Goal: Task Accomplishment & Management: Use online tool/utility

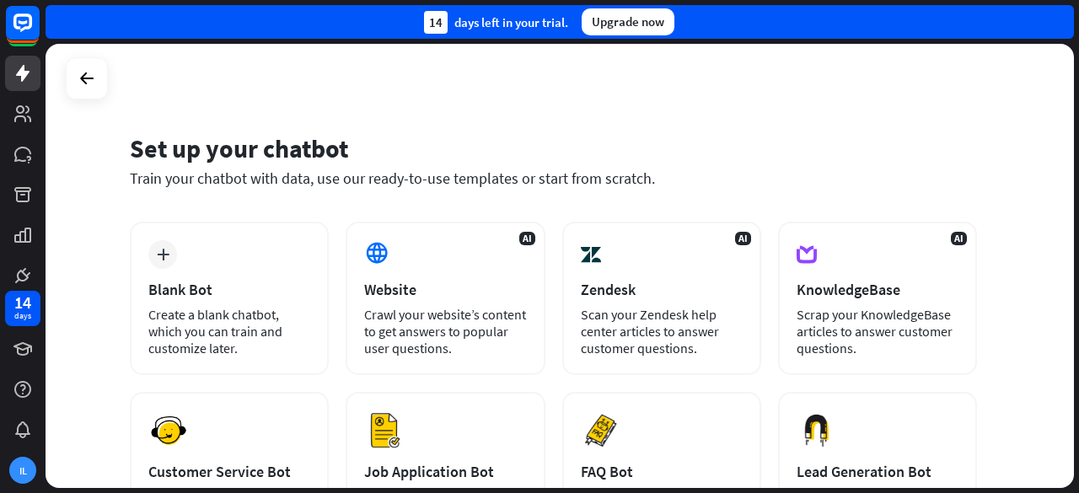
click at [261, 343] on div "Create a blank chatbot, which you can train and customize later." at bounding box center [229, 331] width 162 height 51
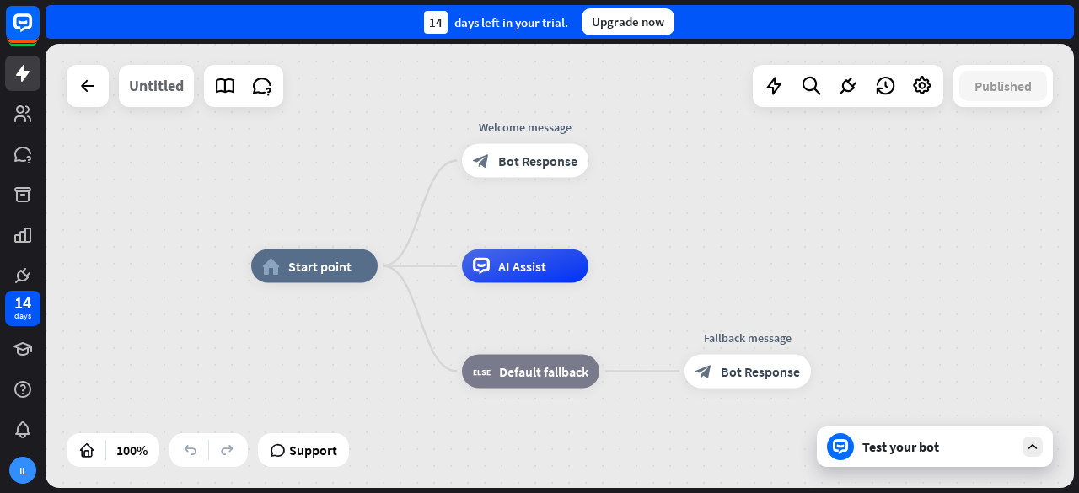
click at [159, 99] on div "Untitled" at bounding box center [156, 86] width 55 height 42
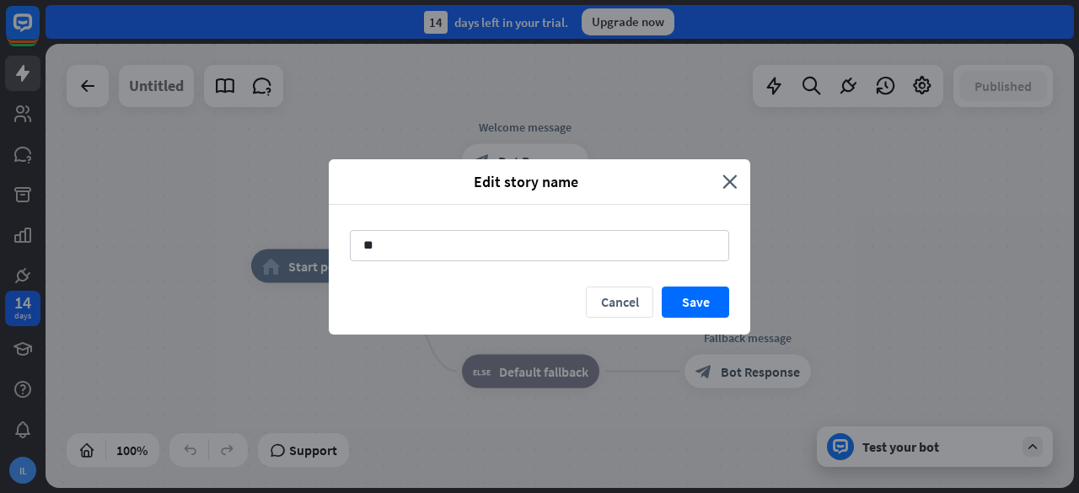
type input "*"
type input "*****"
click at [698, 298] on button "Save" at bounding box center [695, 302] width 67 height 31
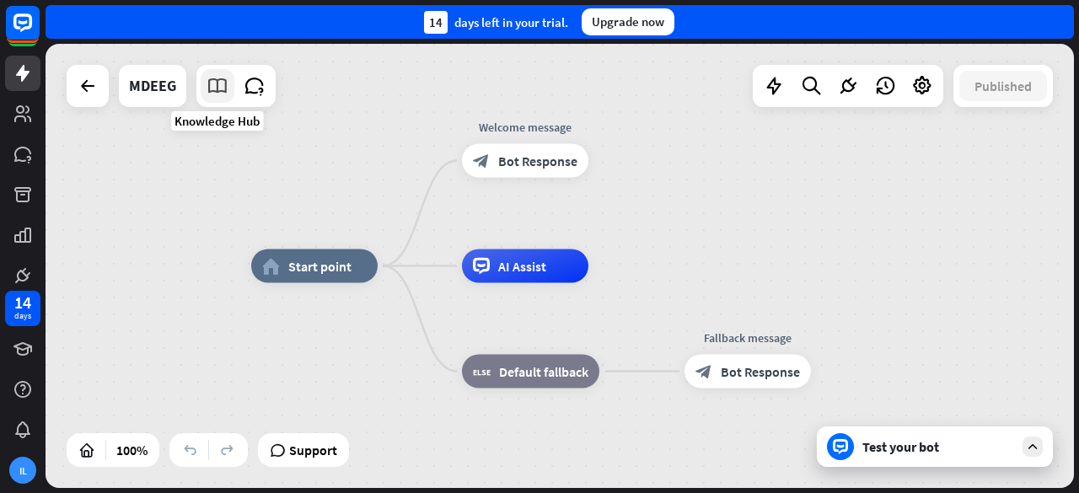
click at [221, 96] on icon at bounding box center [217, 86] width 22 height 22
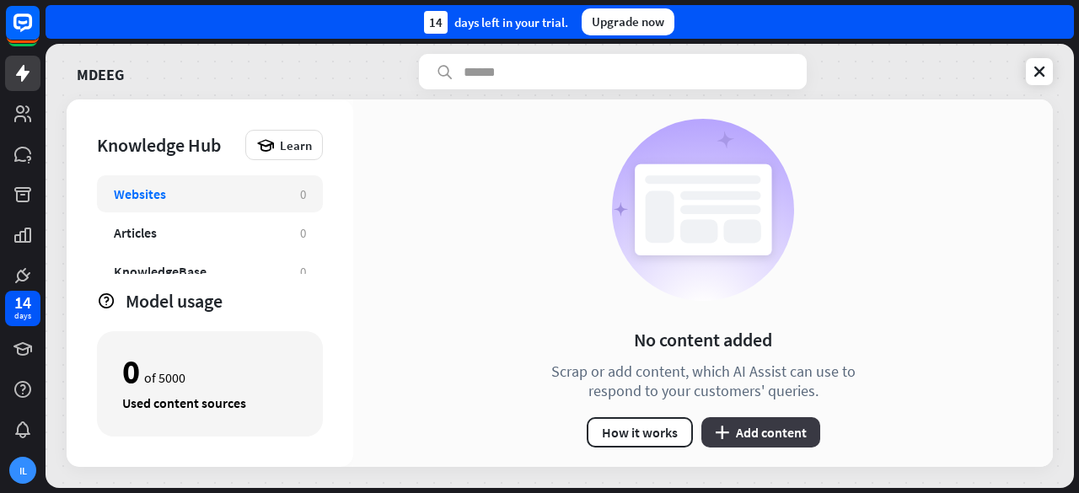
click at [745, 437] on button "plus Add content" at bounding box center [760, 432] width 119 height 30
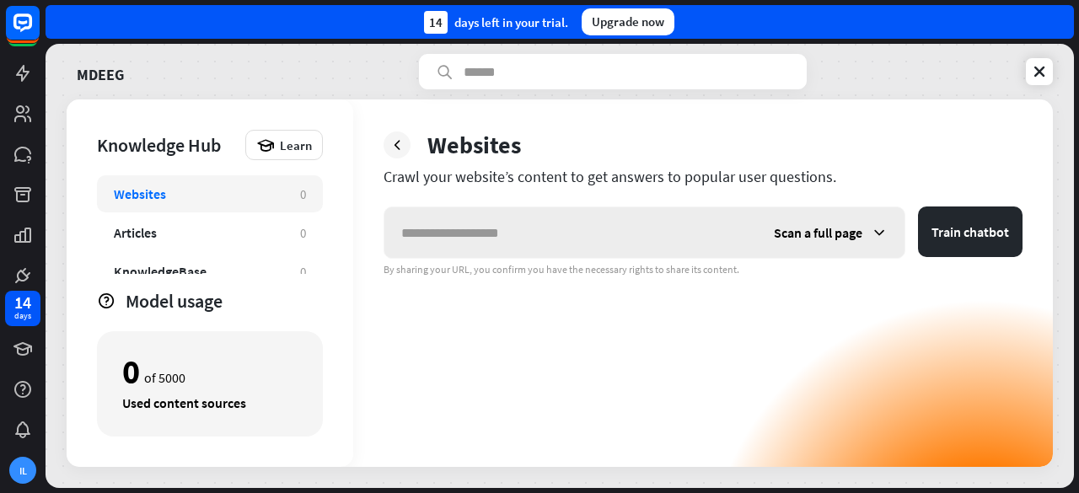
click at [538, 235] on input "text" at bounding box center [570, 232] width 373 height 51
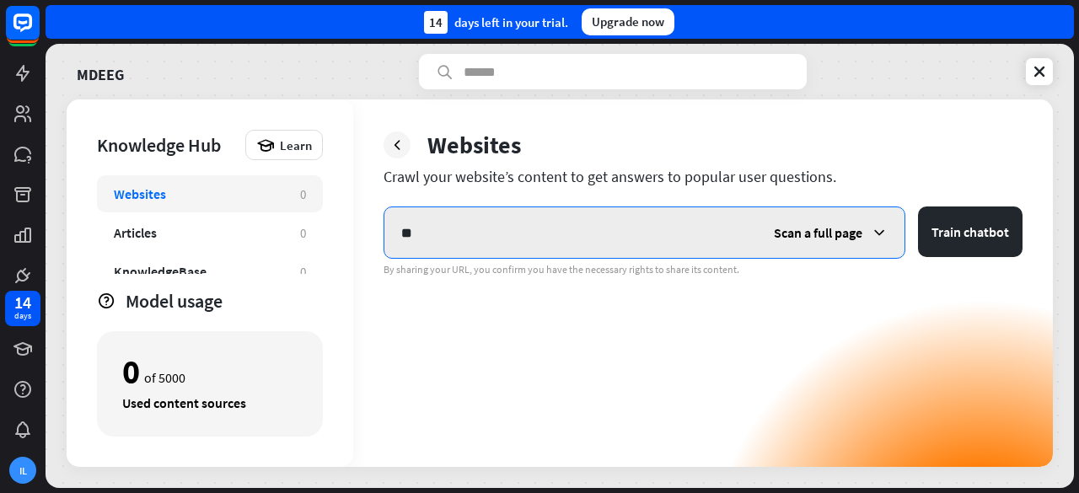
type input "*"
paste input "**********"
type input "**********"
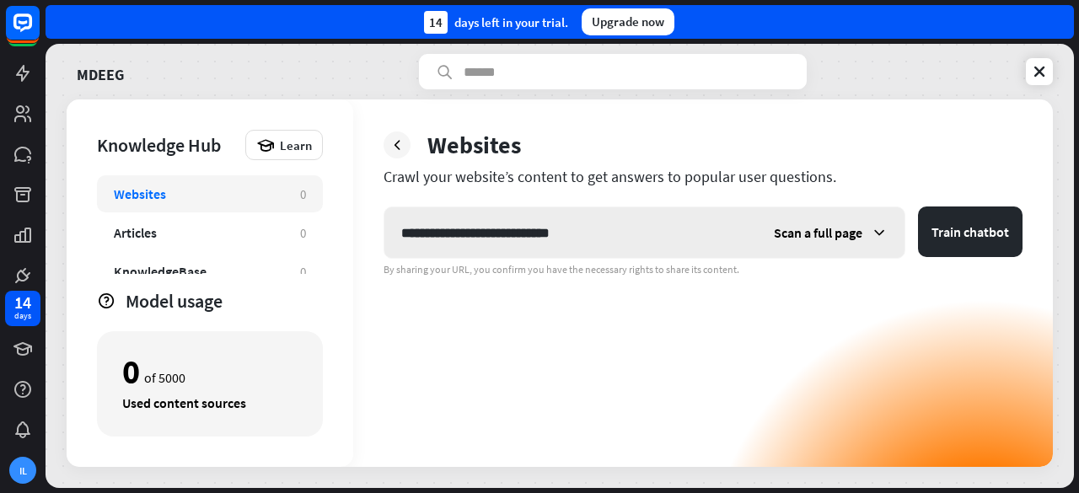
click at [878, 233] on icon at bounding box center [879, 232] width 17 height 17
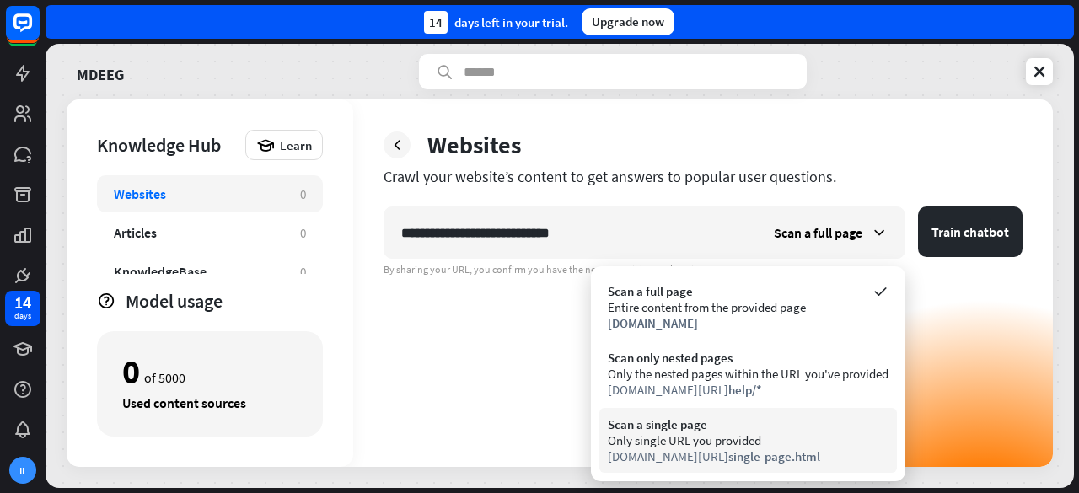
click at [707, 434] on div "Only single URL you provided" at bounding box center [748, 440] width 281 height 16
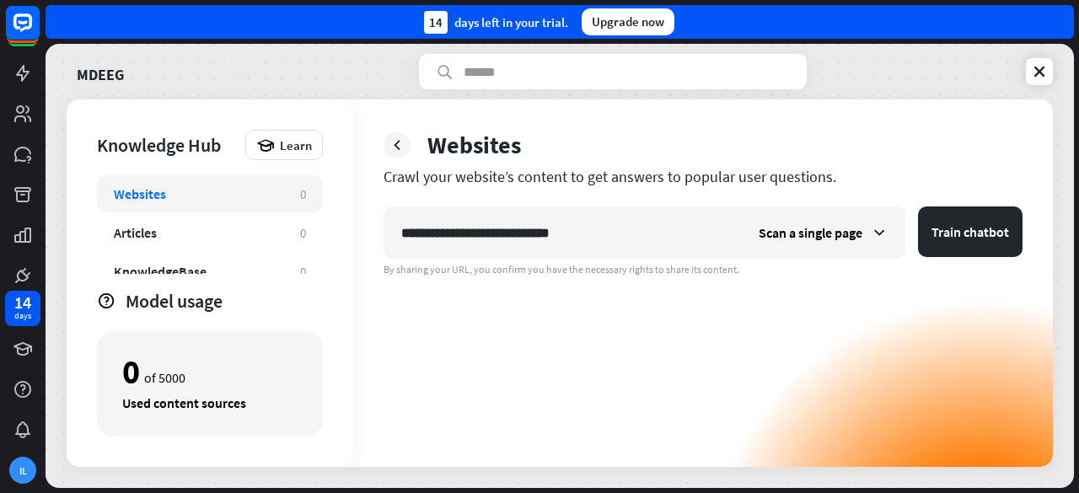
click at [707, 434] on div "**********" at bounding box center [702, 336] width 639 height 260
click at [956, 235] on button "Train chatbot" at bounding box center [970, 231] width 105 height 51
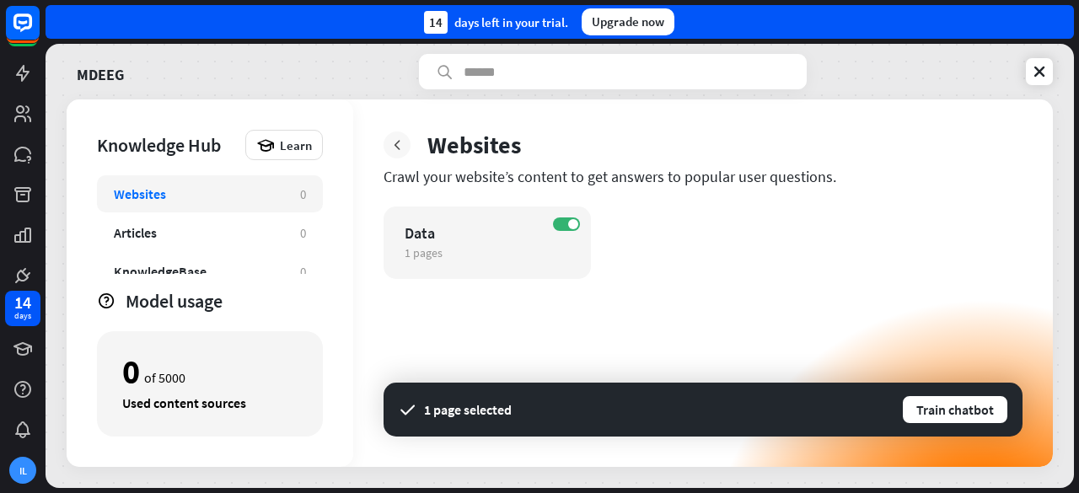
click at [397, 141] on icon at bounding box center [397, 145] width 17 height 17
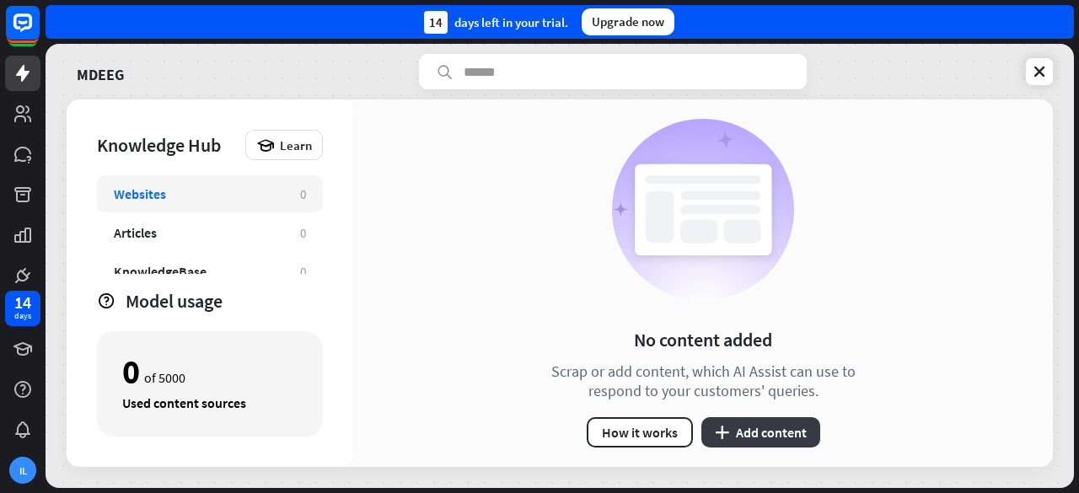
click at [757, 421] on button "plus Add content" at bounding box center [760, 432] width 119 height 30
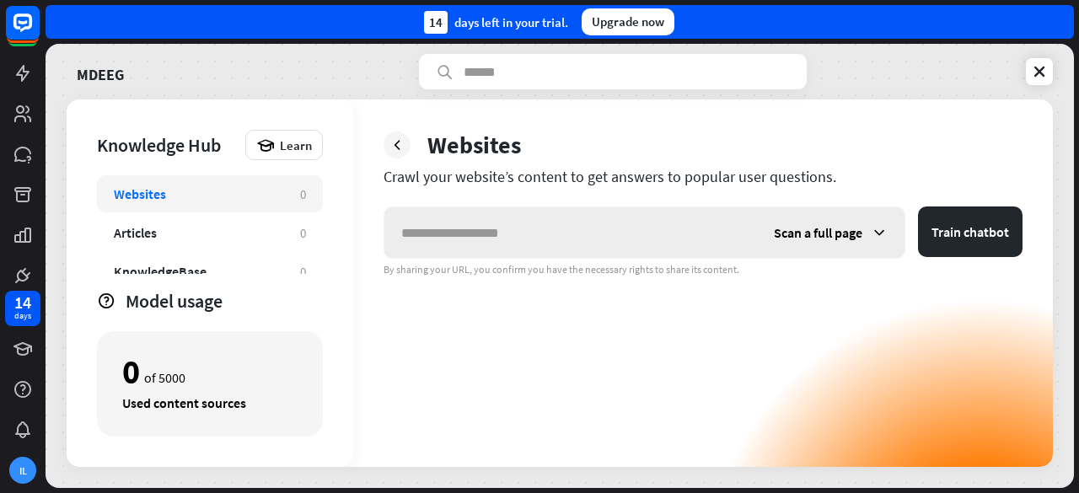
click at [850, 233] on span "Scan a full page" at bounding box center [818, 232] width 88 height 17
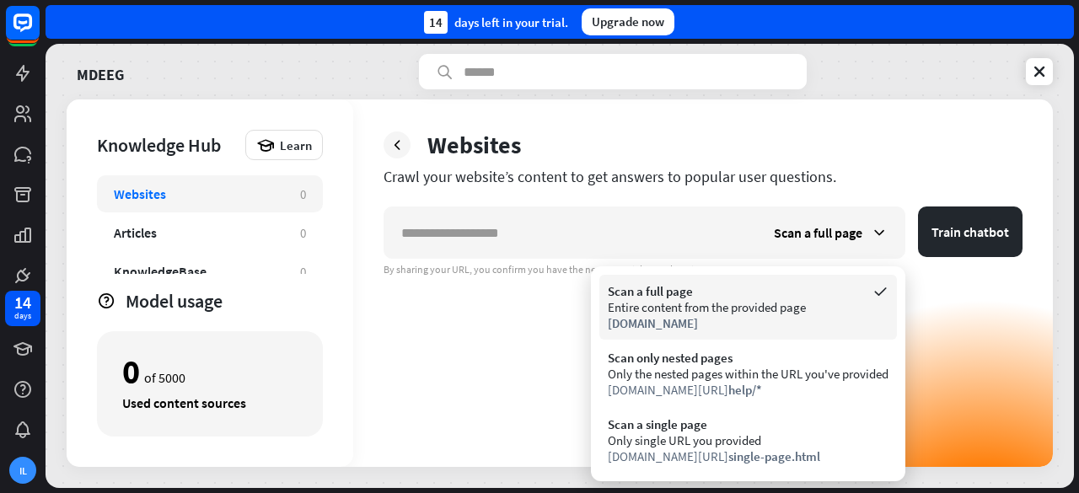
click at [684, 304] on div "Entire content from the provided page" at bounding box center [748, 307] width 281 height 16
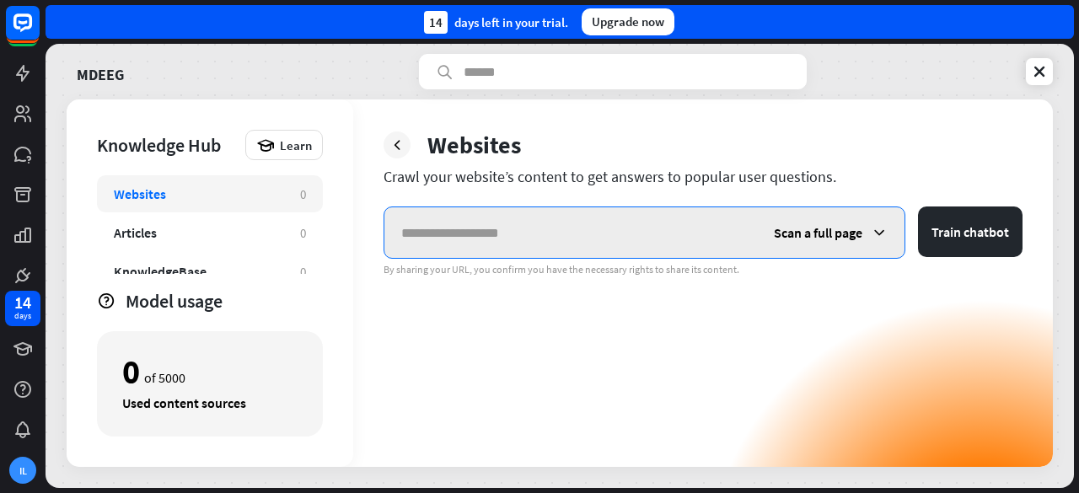
click at [484, 215] on input "text" at bounding box center [570, 232] width 373 height 51
paste input "**********"
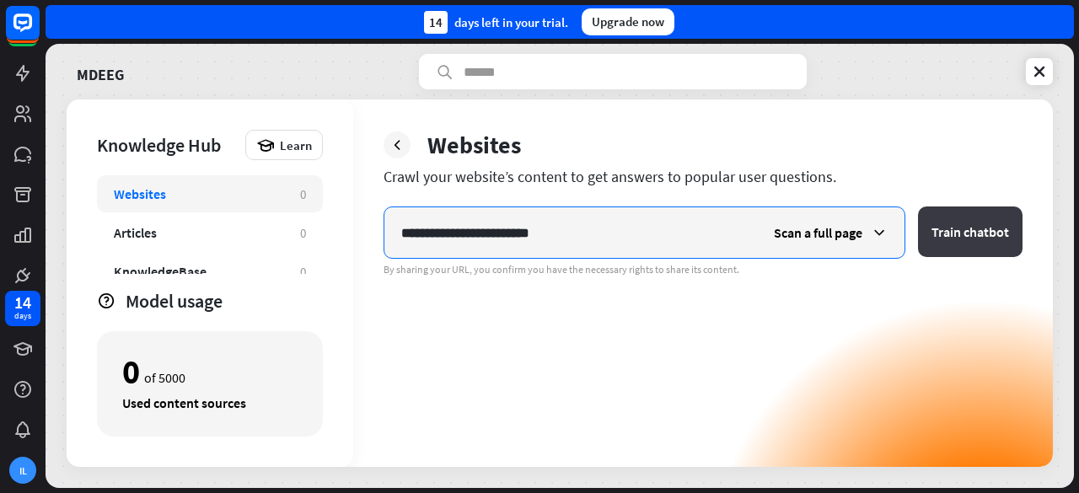
type input "**********"
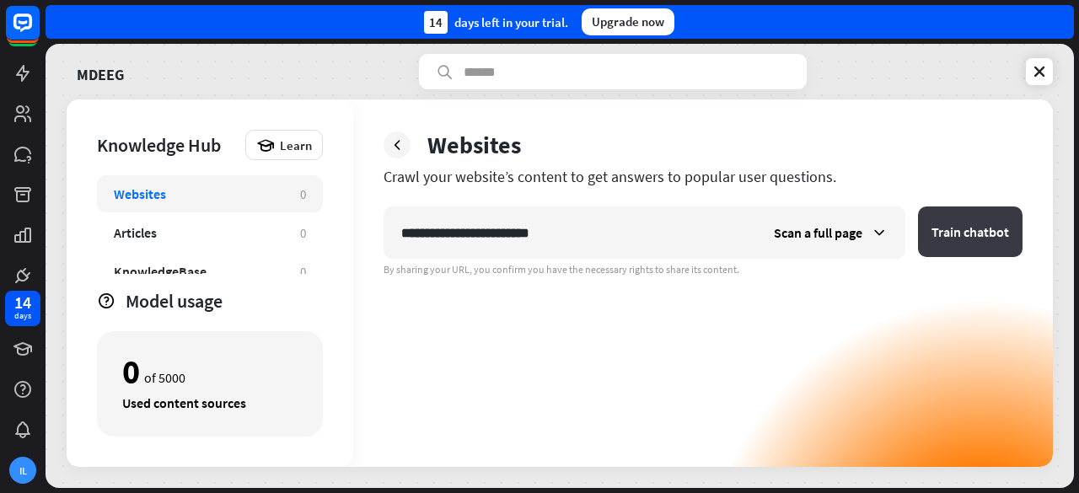
click at [955, 229] on button "Train chatbot" at bounding box center [970, 231] width 105 height 51
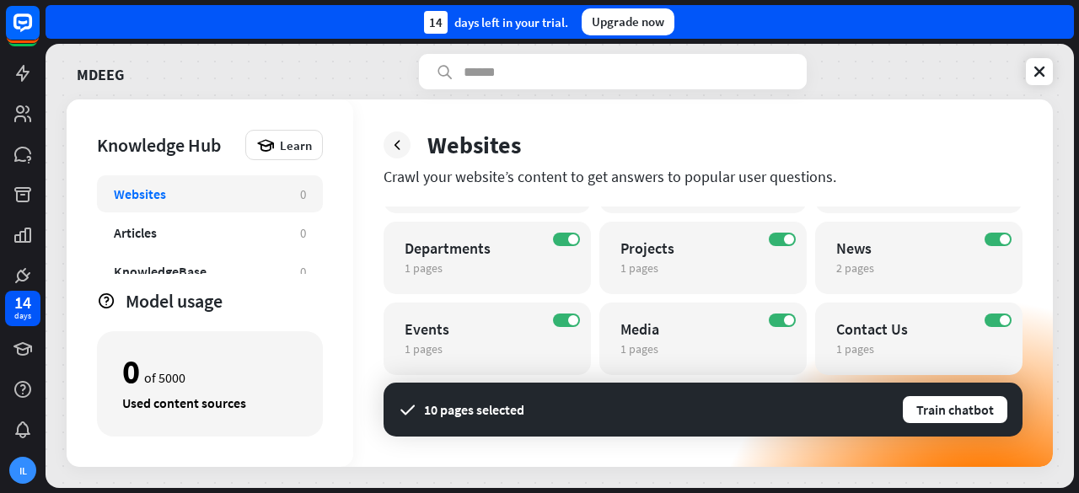
scroll to position [66, 0]
click at [924, 406] on button "Train chatbot" at bounding box center [955, 409] width 108 height 30
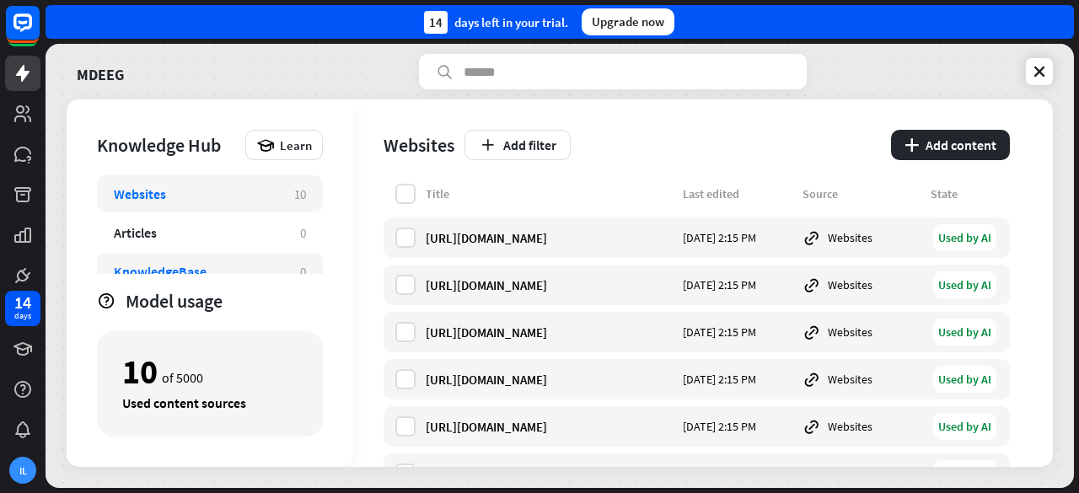
click at [201, 264] on div "KnowledgeBase" at bounding box center [160, 271] width 93 height 17
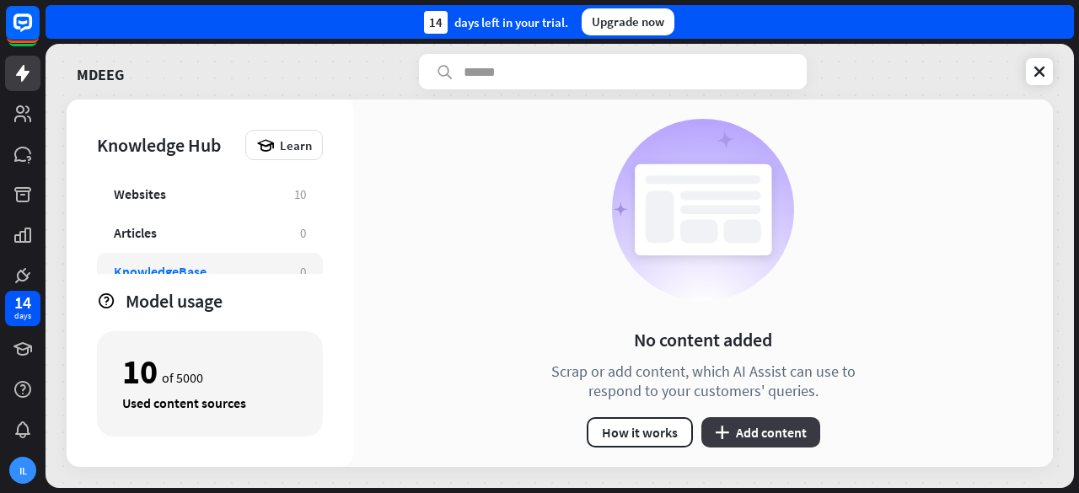
click at [778, 429] on button "plus Add content" at bounding box center [760, 432] width 119 height 30
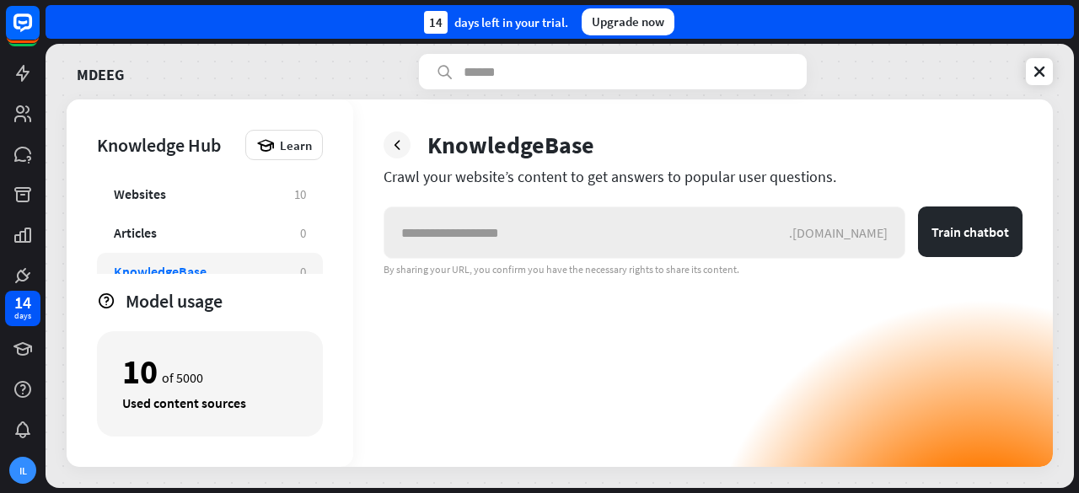
click at [570, 233] on input "text" at bounding box center [586, 232] width 405 height 51
click at [548, 230] on input "text" at bounding box center [586, 232] width 405 height 51
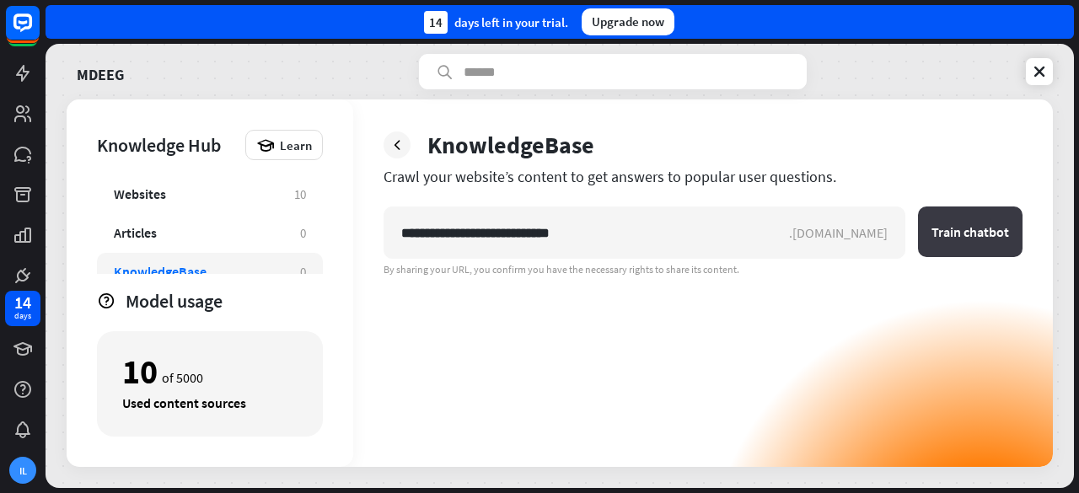
type input "**********"
click at [947, 233] on button "Train chatbot" at bounding box center [970, 231] width 105 height 51
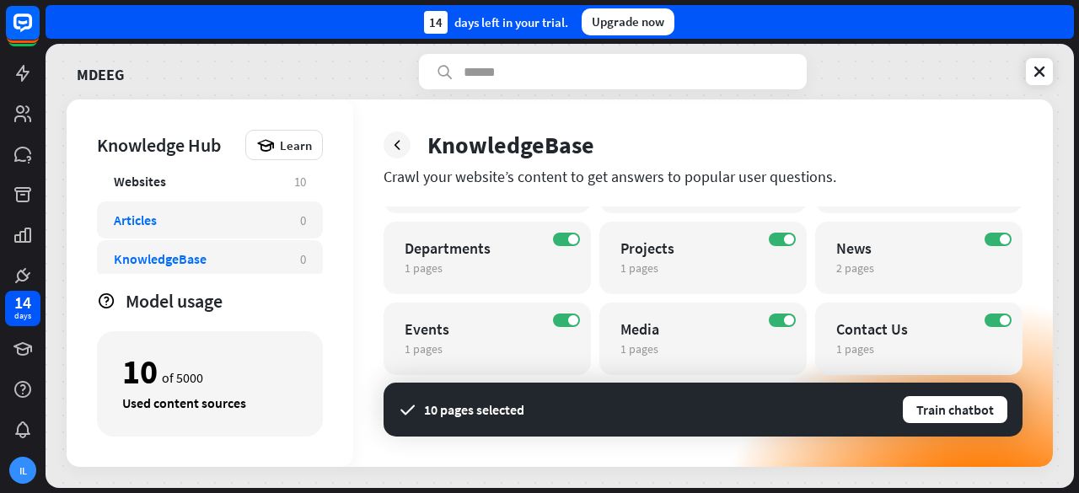
scroll to position [20, 0]
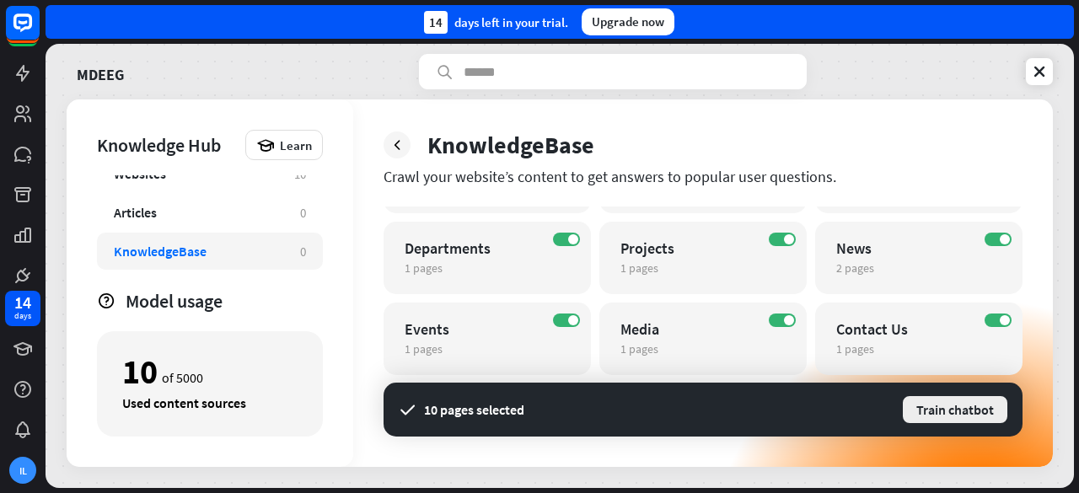
click at [927, 405] on button "Train chatbot" at bounding box center [955, 409] width 108 height 30
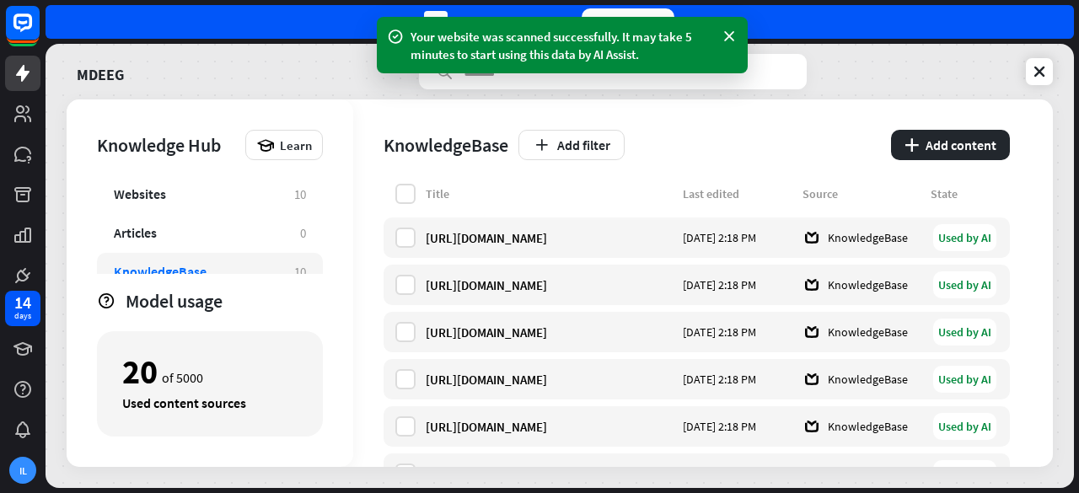
scroll to position [93, 0]
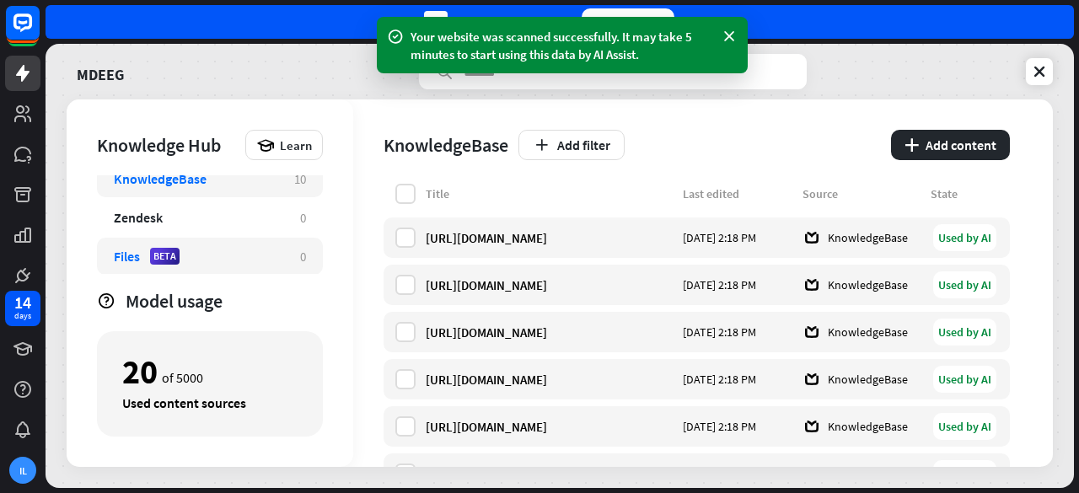
click at [121, 256] on div "Files" at bounding box center [127, 256] width 26 height 17
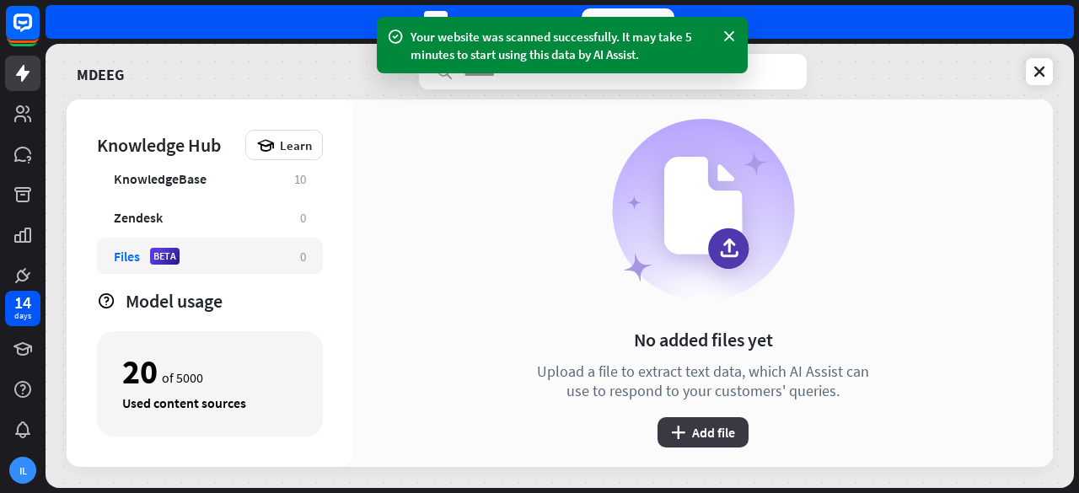
click at [703, 434] on button "plus Add file" at bounding box center [702, 432] width 91 height 30
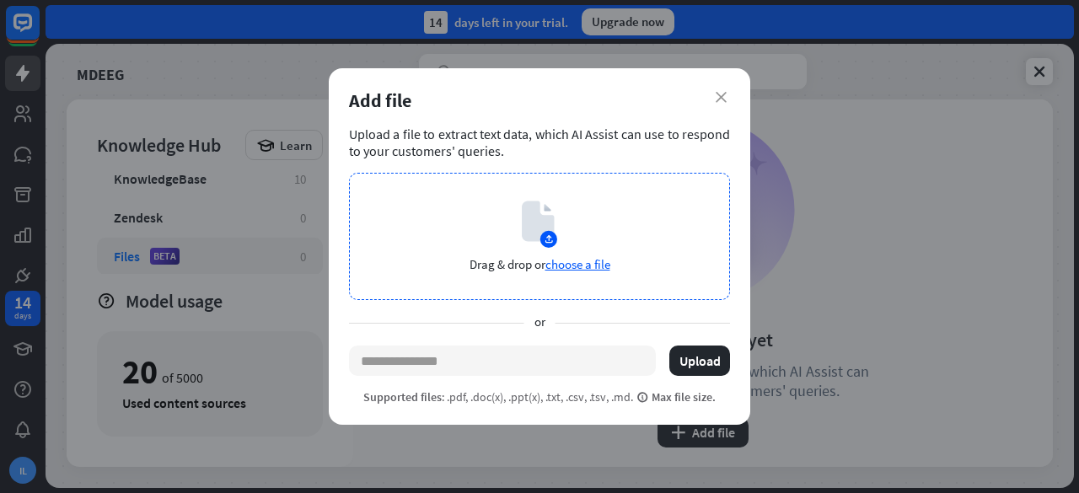
click at [559, 272] on div "Drag & drop or choose a file" at bounding box center [539, 236] width 381 height 127
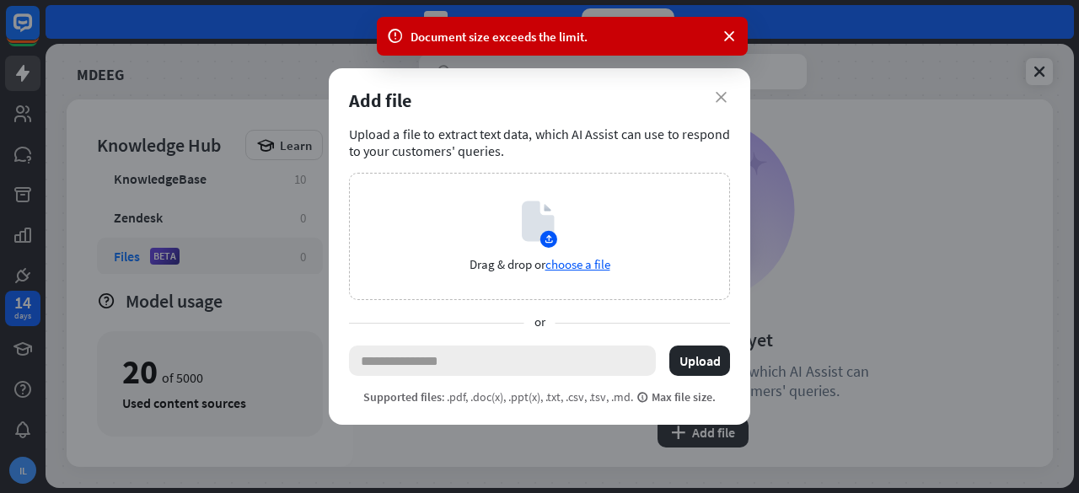
click at [446, 357] on input "text" at bounding box center [502, 361] width 307 height 30
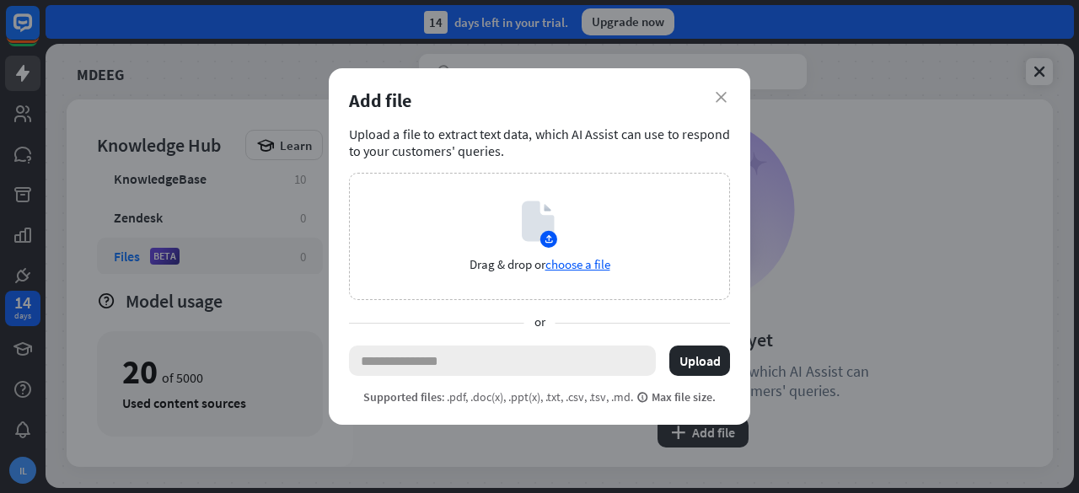
paste input "**********"
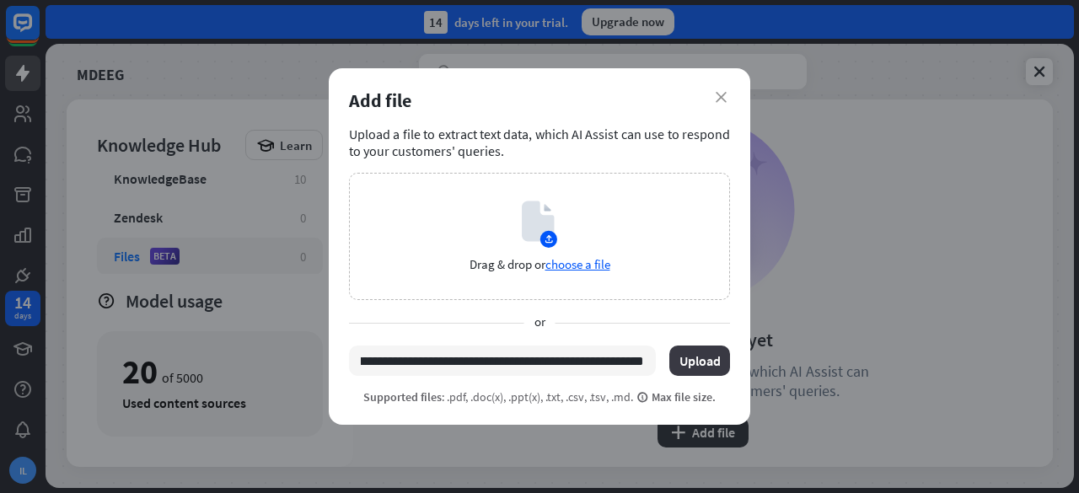
type input "**********"
click at [687, 362] on button "Upload" at bounding box center [699, 361] width 61 height 30
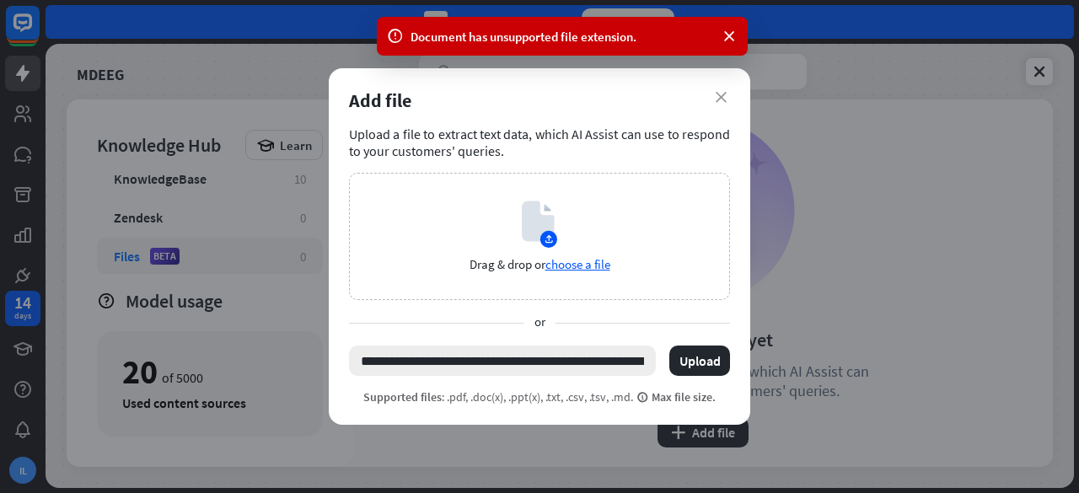
click at [556, 362] on input "**********" at bounding box center [502, 361] width 307 height 30
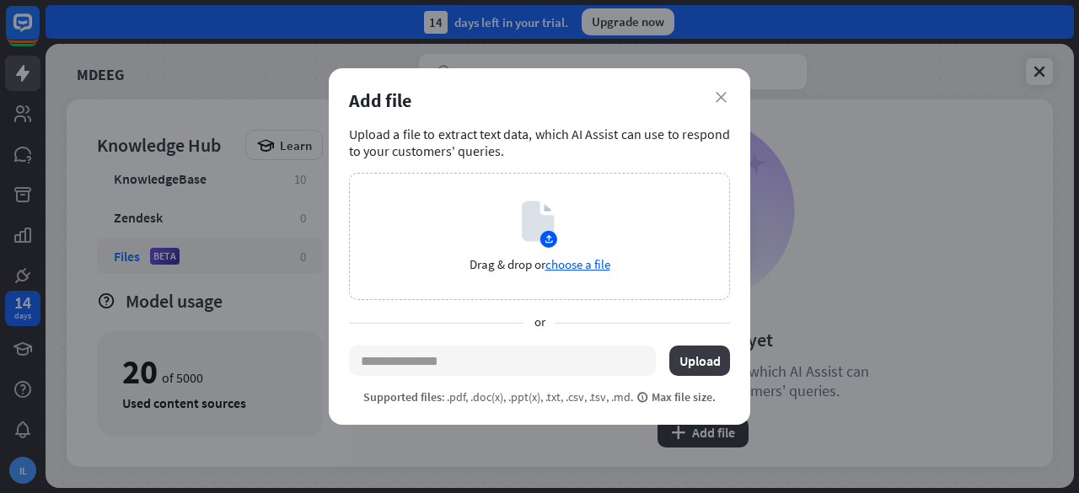
click at [693, 368] on button "Upload" at bounding box center [699, 361] width 61 height 30
click at [572, 266] on span "choose a file" at bounding box center [577, 264] width 65 height 16
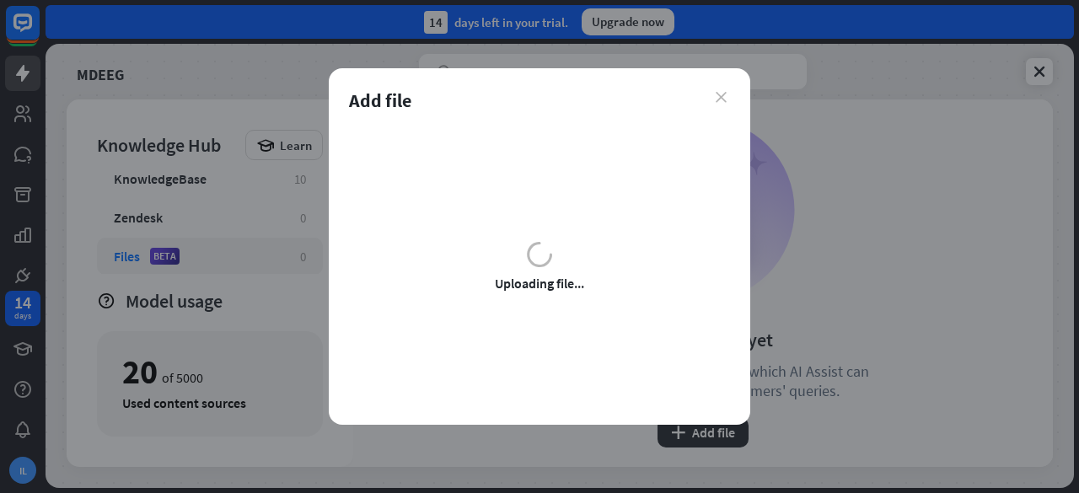
click at [722, 100] on icon "close" at bounding box center [721, 97] width 11 height 11
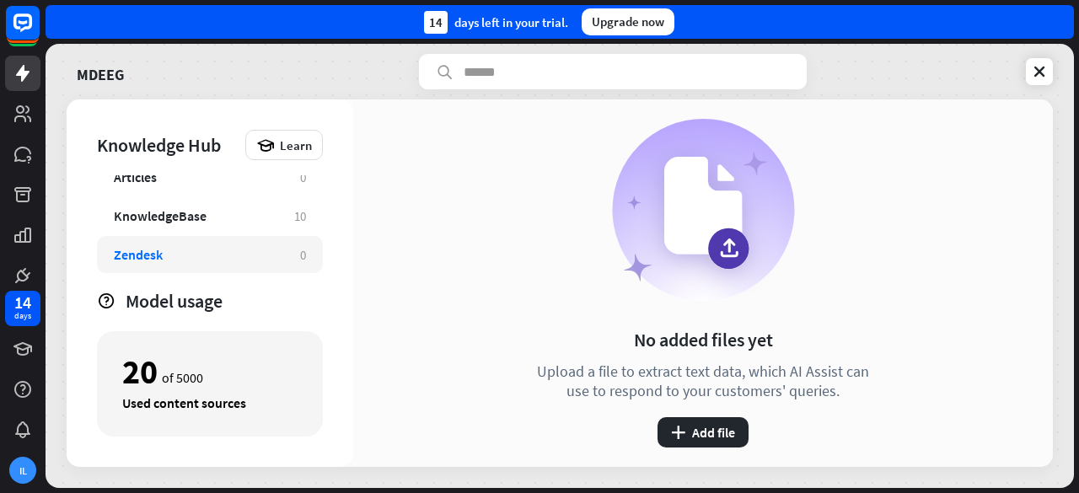
scroll to position [56, 0]
click at [1043, 69] on icon at bounding box center [1039, 71] width 17 height 17
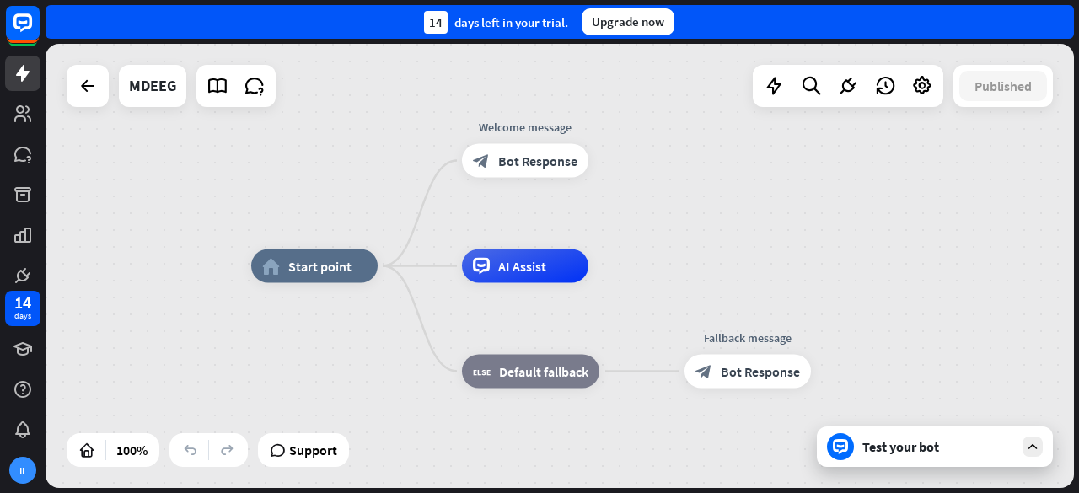
click at [968, 437] on div "Test your bot" at bounding box center [935, 446] width 236 height 40
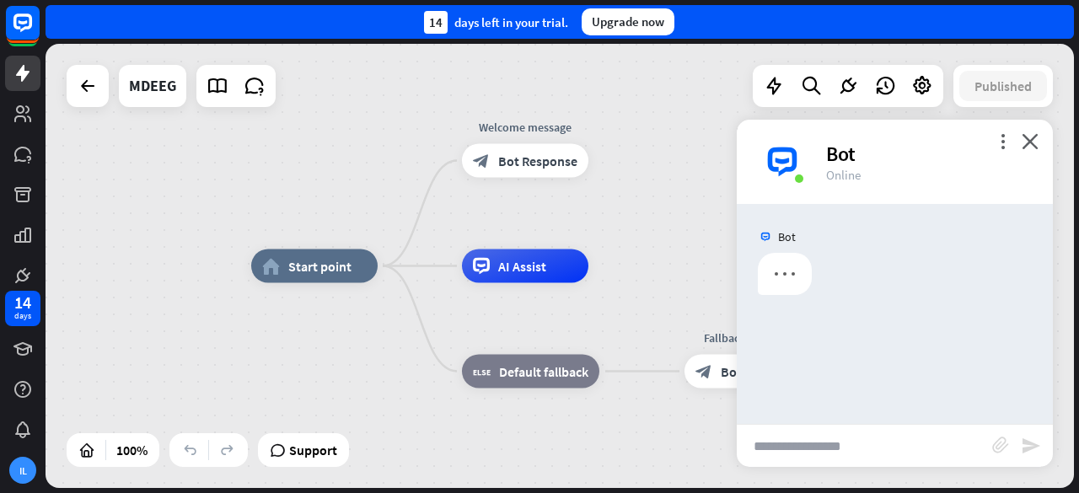
click at [856, 436] on input "text" at bounding box center [864, 446] width 255 height 42
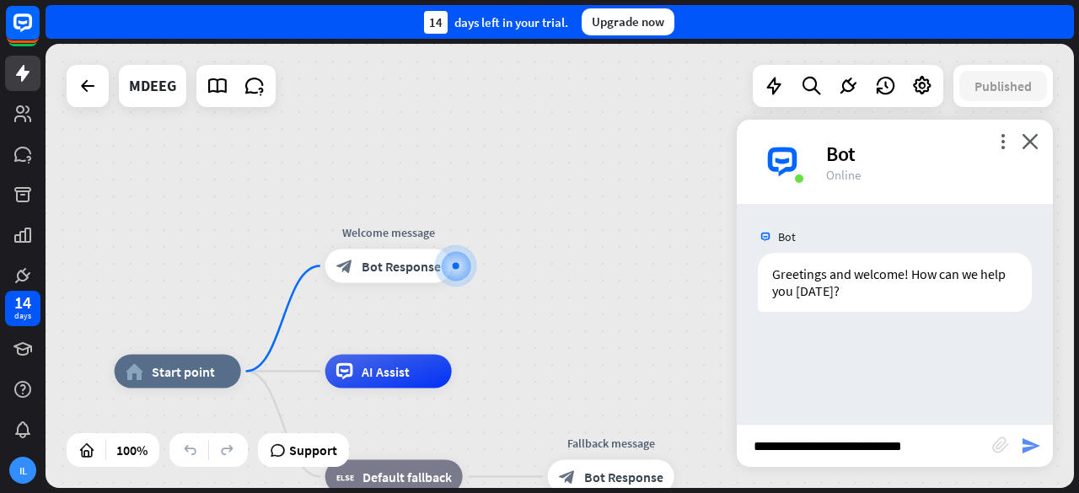
type input "**********"
click at [1035, 449] on icon "send" at bounding box center [1031, 446] width 20 height 20
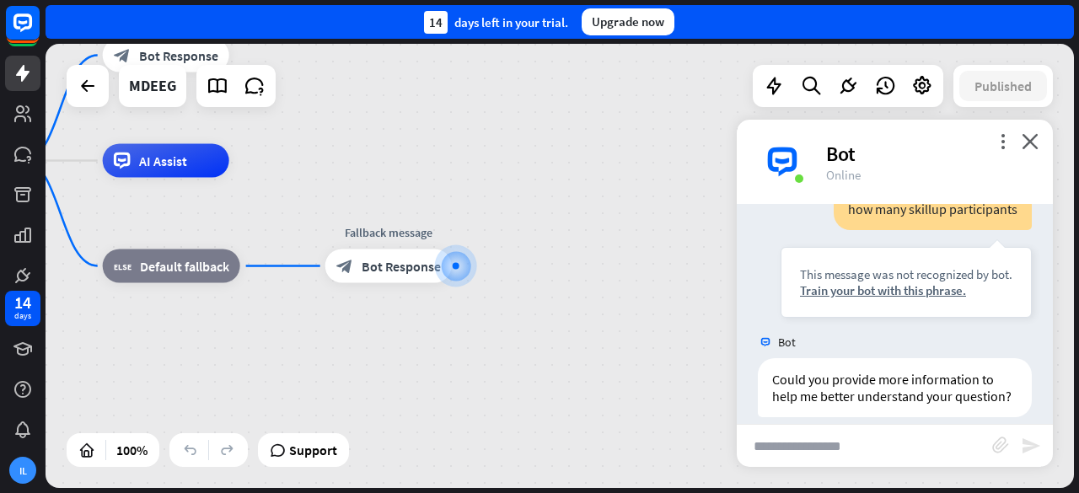
scroll to position [198, 0]
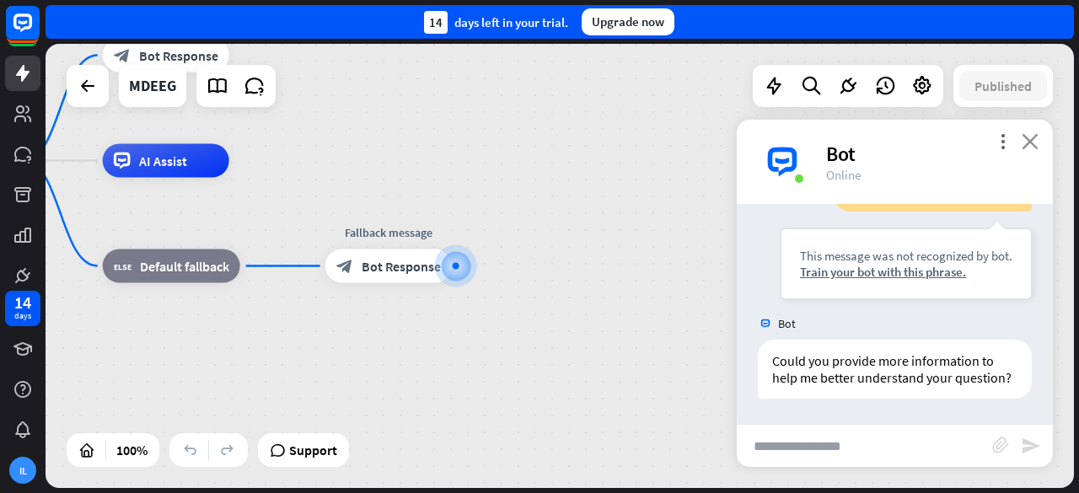
click at [1034, 146] on icon "close" at bounding box center [1030, 141] width 17 height 16
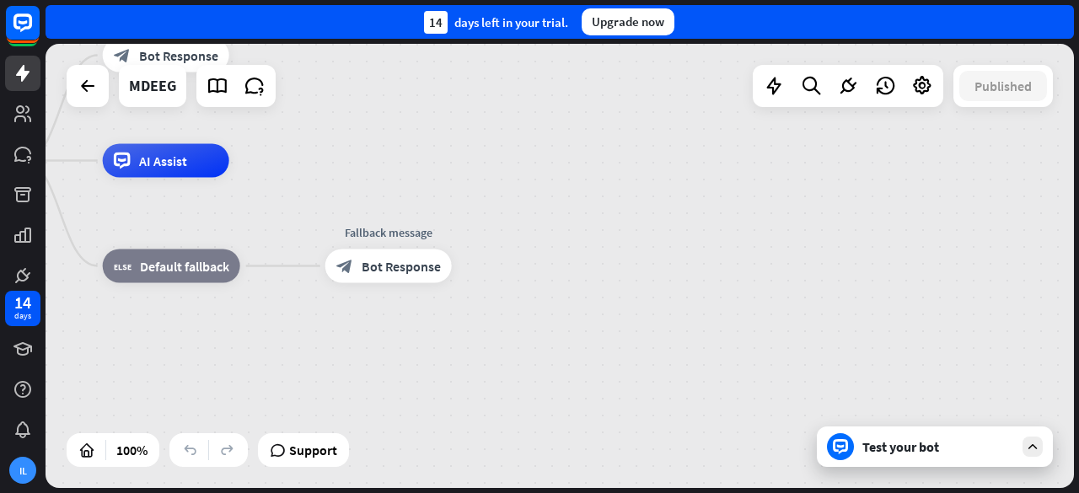
click at [216, 105] on div at bounding box center [235, 86] width 79 height 42
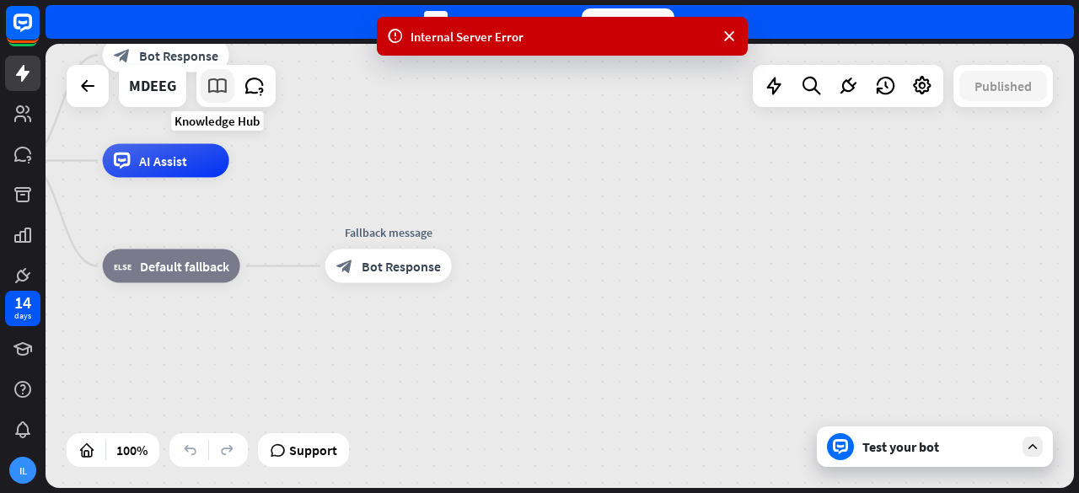
click at [216, 94] on icon at bounding box center [217, 86] width 22 height 22
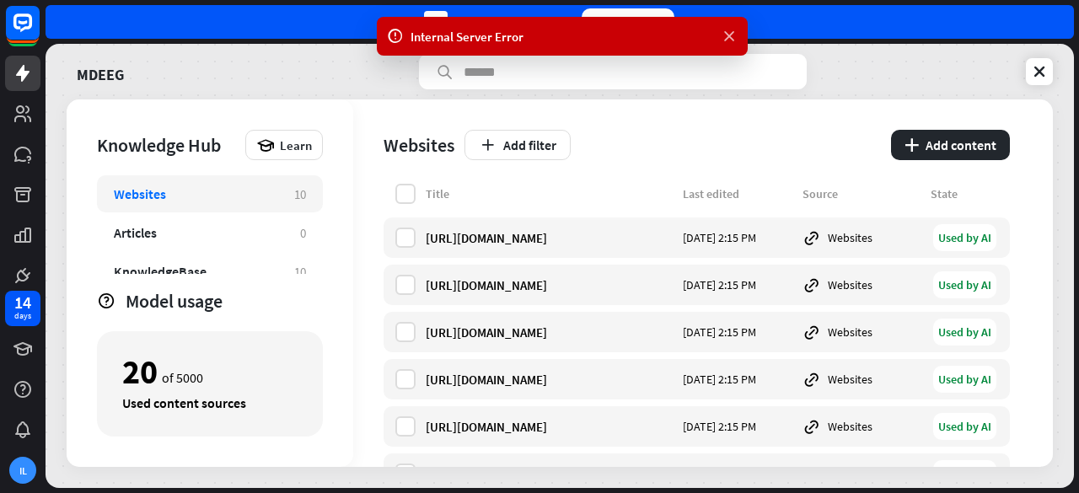
click at [731, 40] on icon at bounding box center [729, 37] width 17 height 18
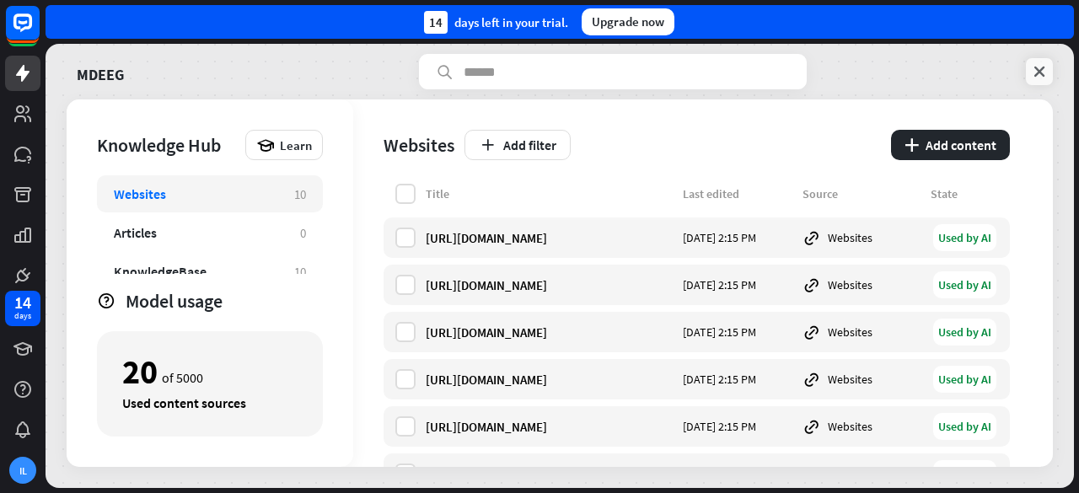
click at [1042, 77] on icon at bounding box center [1039, 71] width 17 height 17
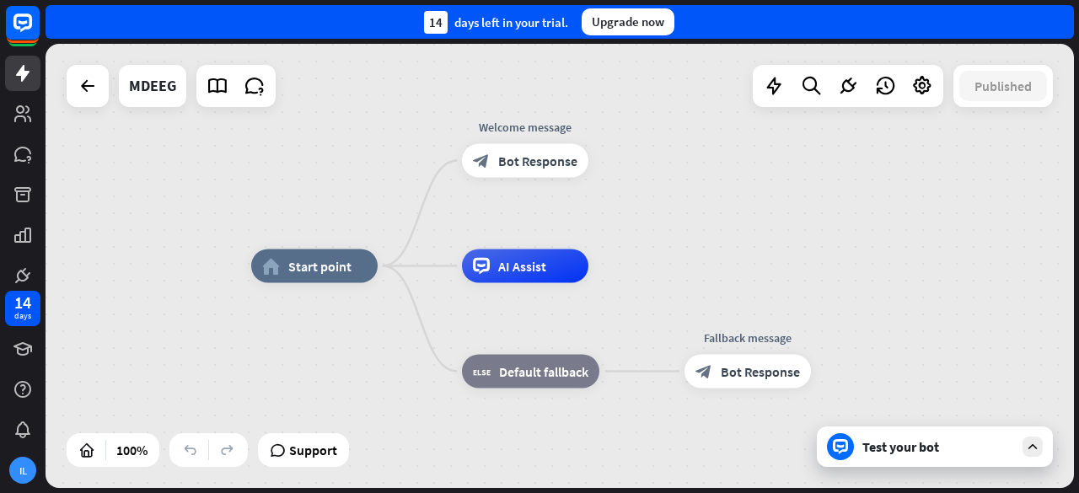
click at [910, 453] on div "Test your bot" at bounding box center [938, 446] width 152 height 17
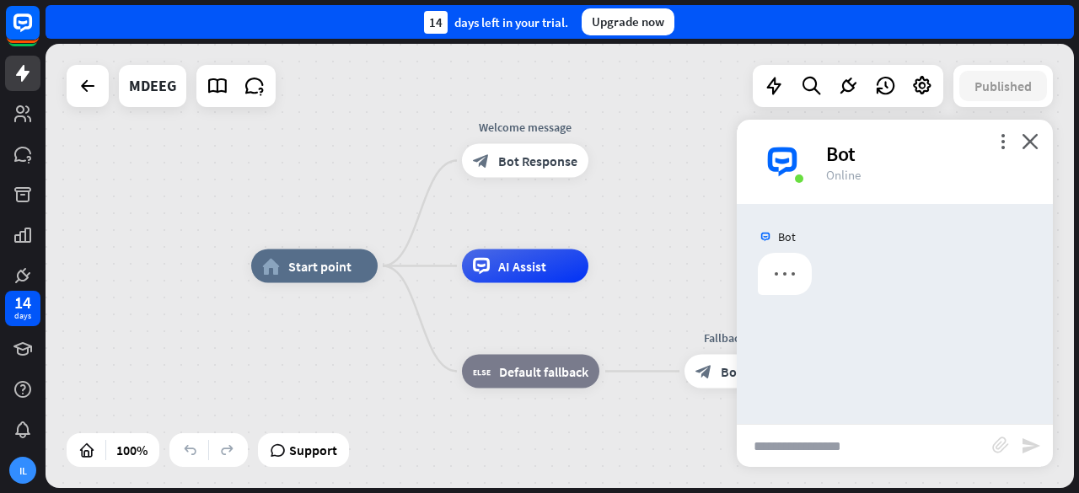
click at [910, 453] on div "home_2 Start point Welcome message block_bot_response Bot Response AI Assist bl…" at bounding box center [560, 266] width 1028 height 444
click at [832, 448] on input "text" at bounding box center [864, 446] width 255 height 42
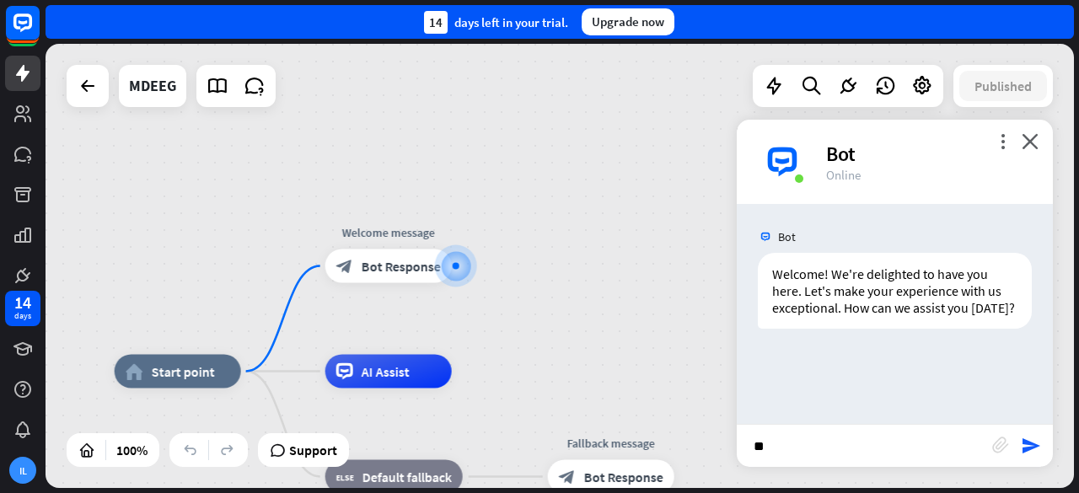
type input "*"
type input "**********"
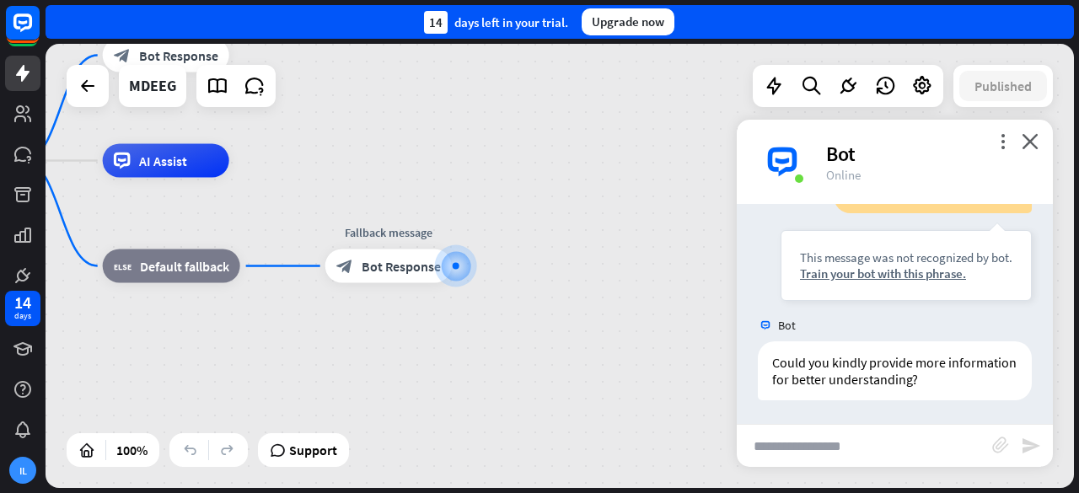
scroll to position [215, 0]
type input "**********"
click at [863, 274] on div "Train your bot with this phrase." at bounding box center [906, 272] width 212 height 16
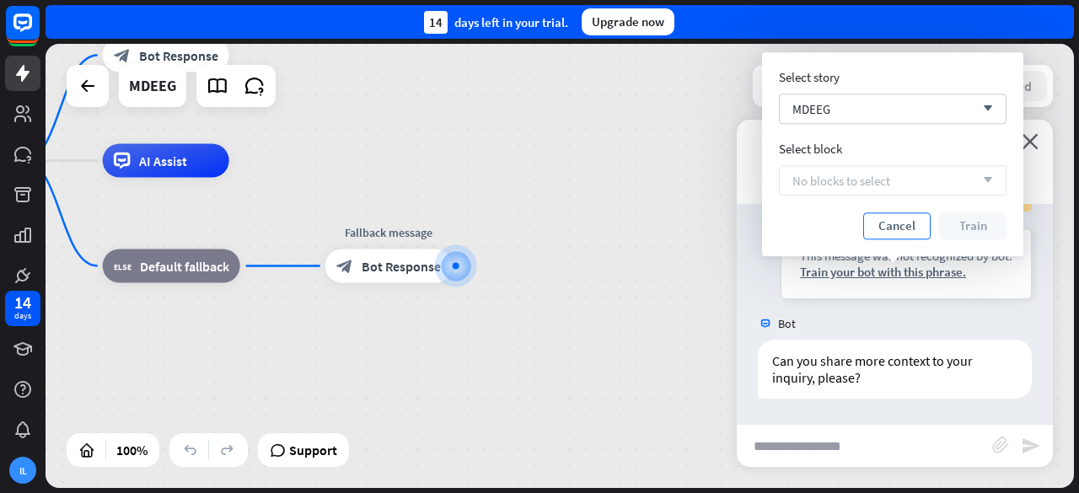
click at [904, 227] on button "Cancel" at bounding box center [896, 225] width 67 height 27
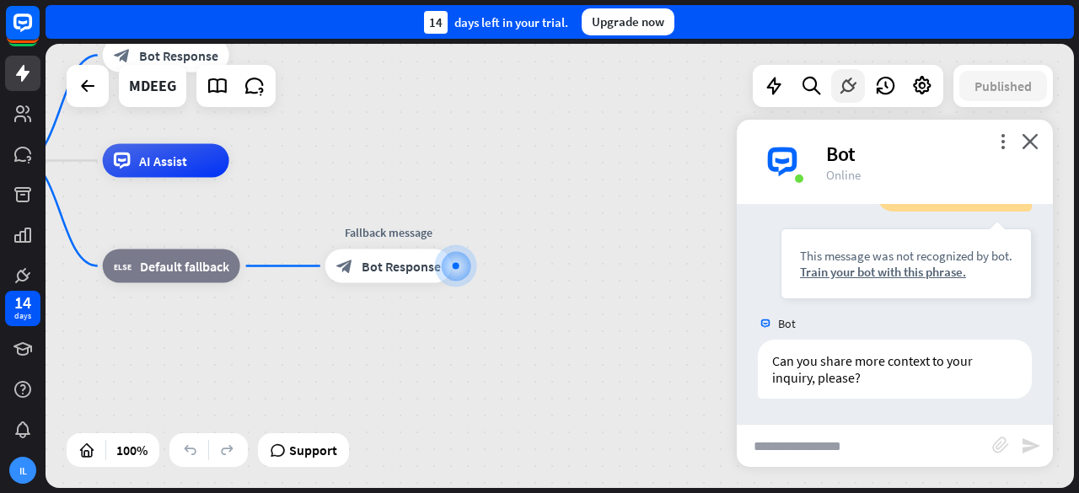
click at [853, 89] on icon at bounding box center [848, 86] width 22 height 22
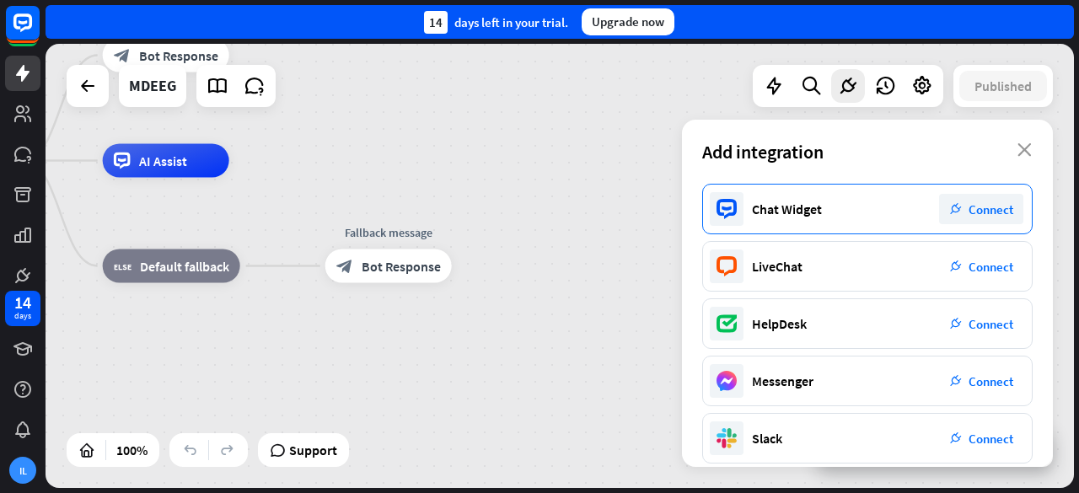
click at [982, 200] on div "plug_integration Connect" at bounding box center [981, 209] width 84 height 30
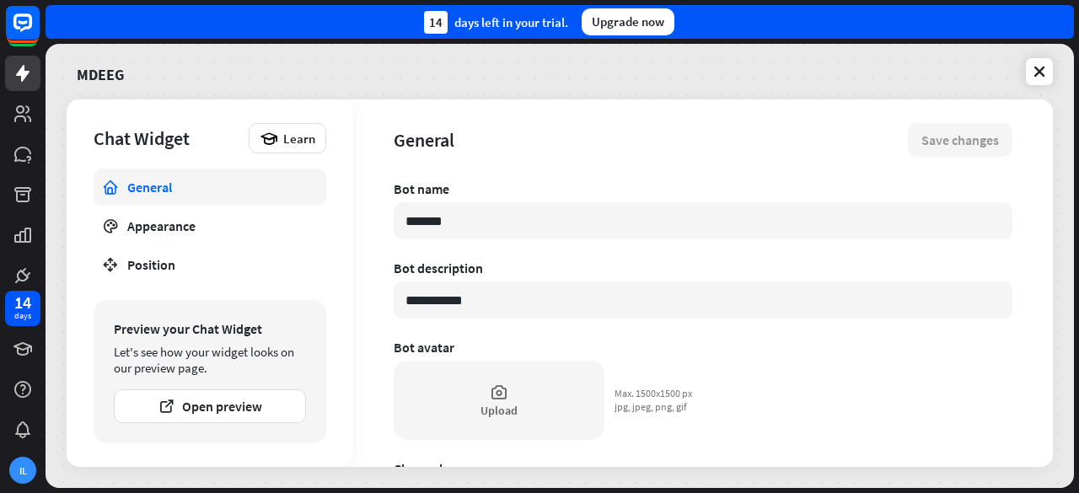
type textarea "*"
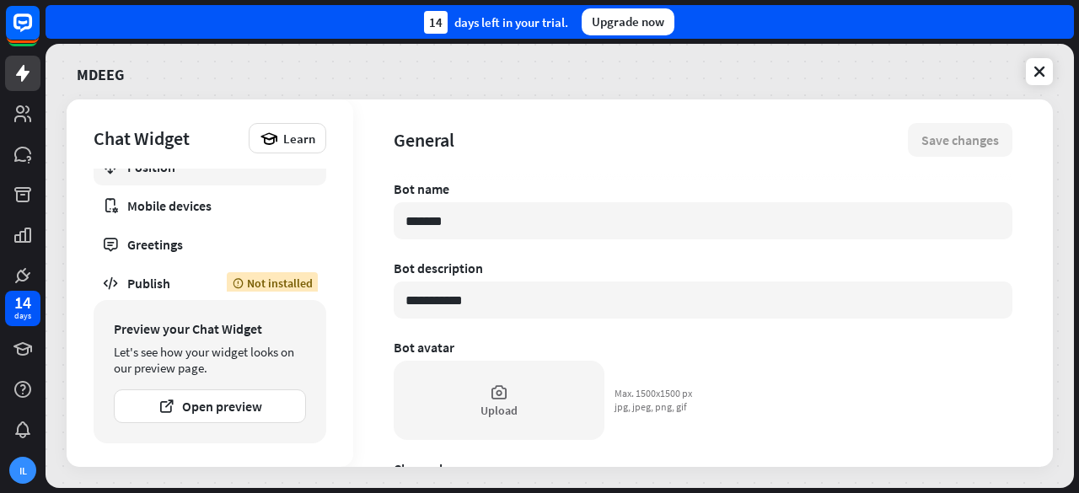
scroll to position [106, 0]
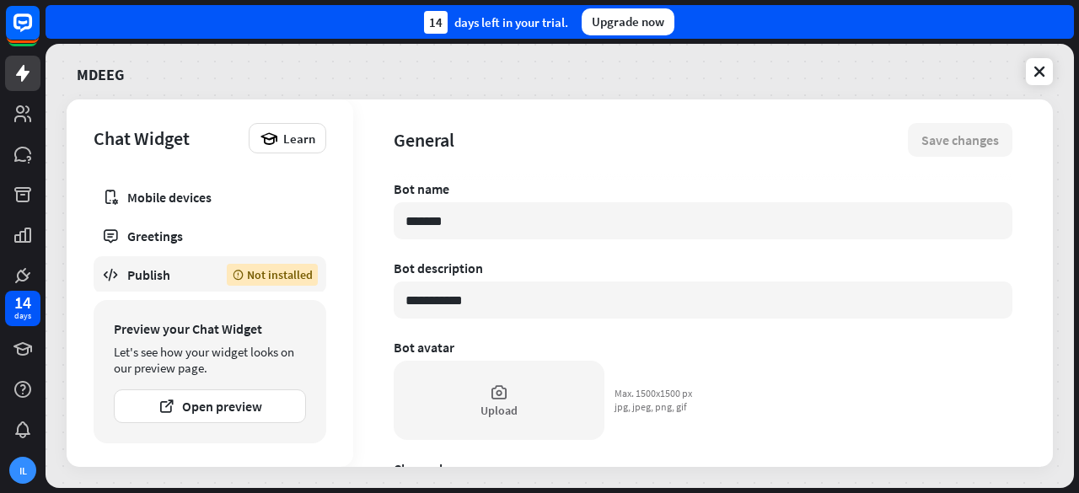
click at [147, 266] on div "Publish" at bounding box center [164, 274] width 74 height 17
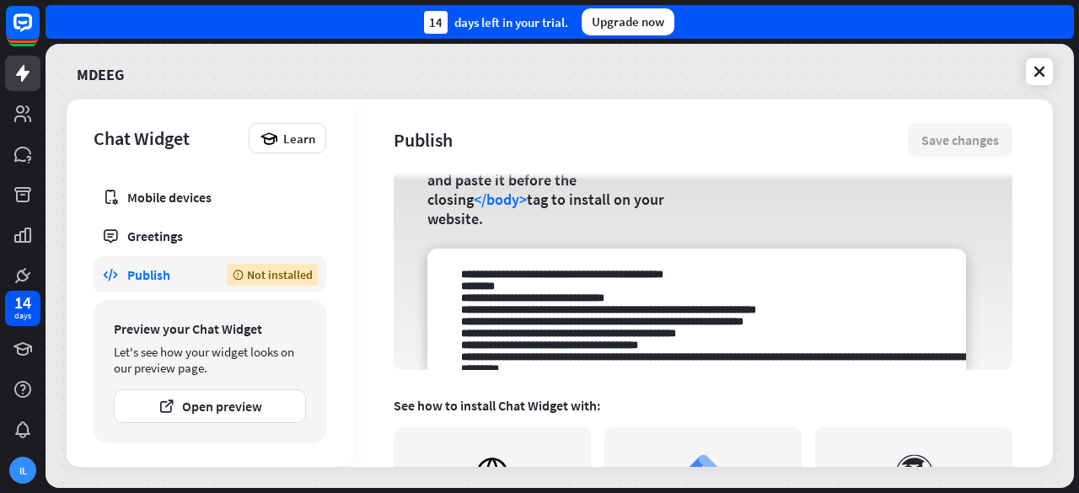
scroll to position [193, 0]
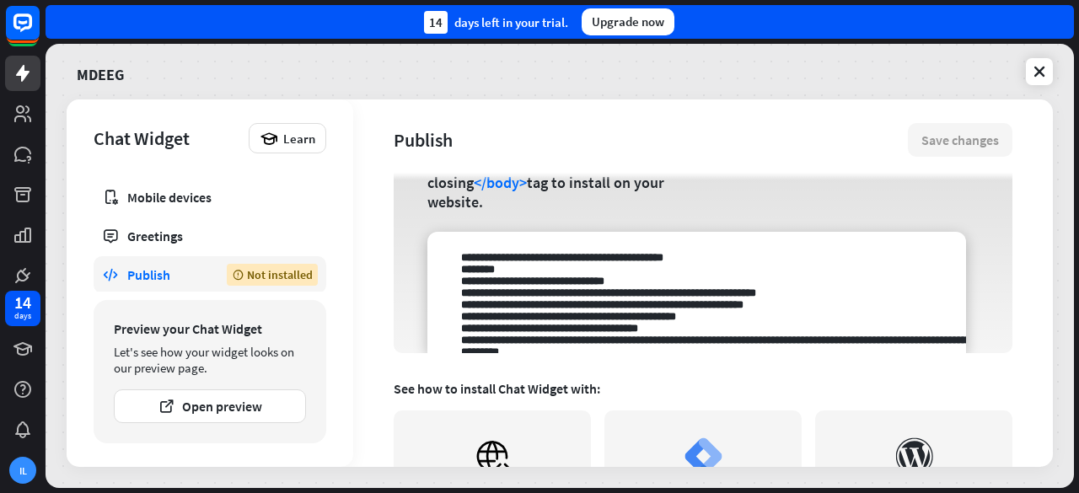
drag, startPoint x: 474, startPoint y: 284, endPoint x: 769, endPoint y: 330, distance: 299.3
click at [769, 330] on textarea at bounding box center [696, 292] width 539 height 121
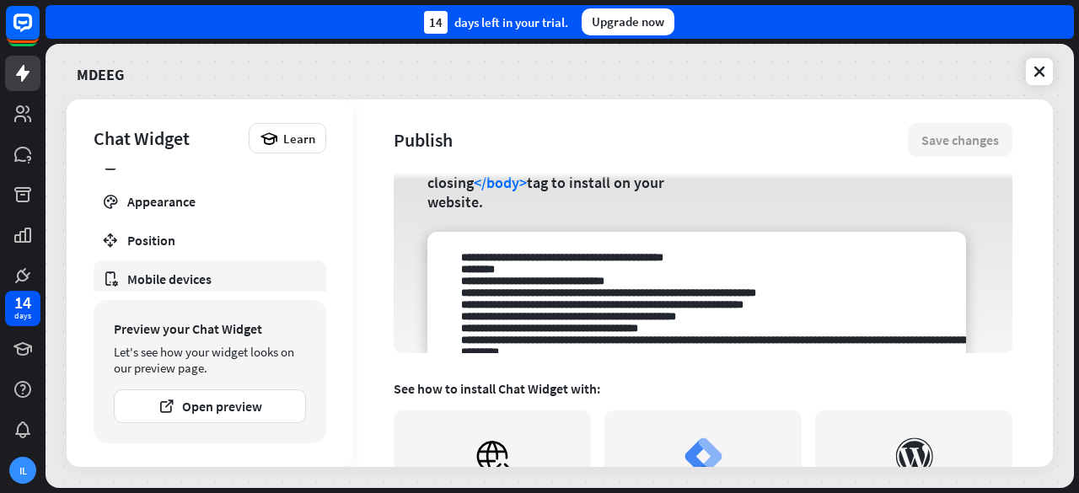
scroll to position [0, 0]
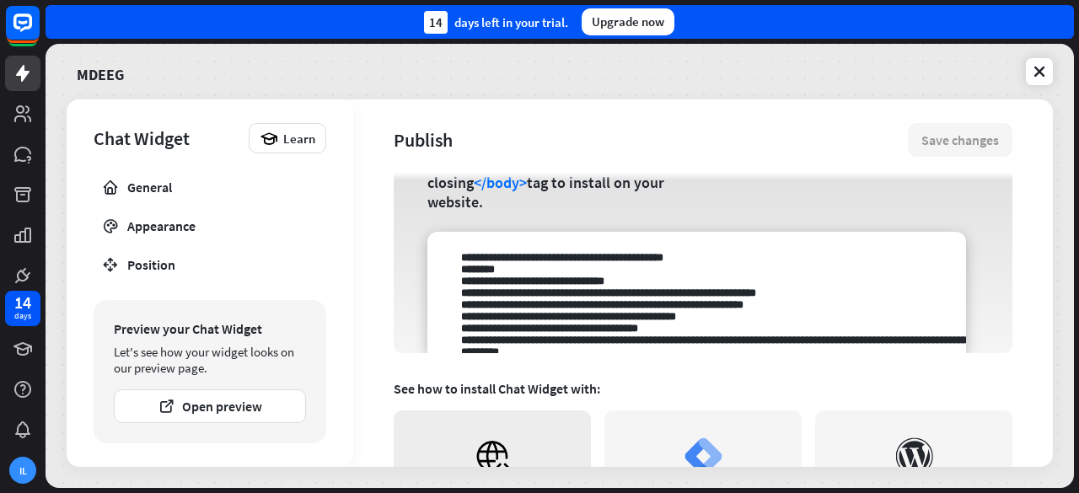
click at [463, 448] on link "Website" at bounding box center [492, 469] width 197 height 118
click at [162, 179] on div "General" at bounding box center [209, 187] width 165 height 17
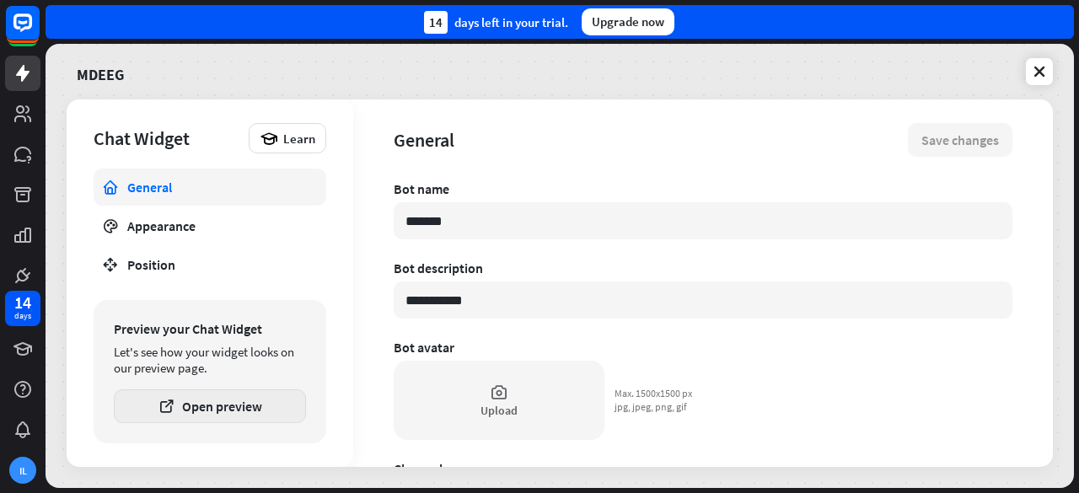
click at [244, 400] on button "Open preview" at bounding box center [210, 406] width 192 height 34
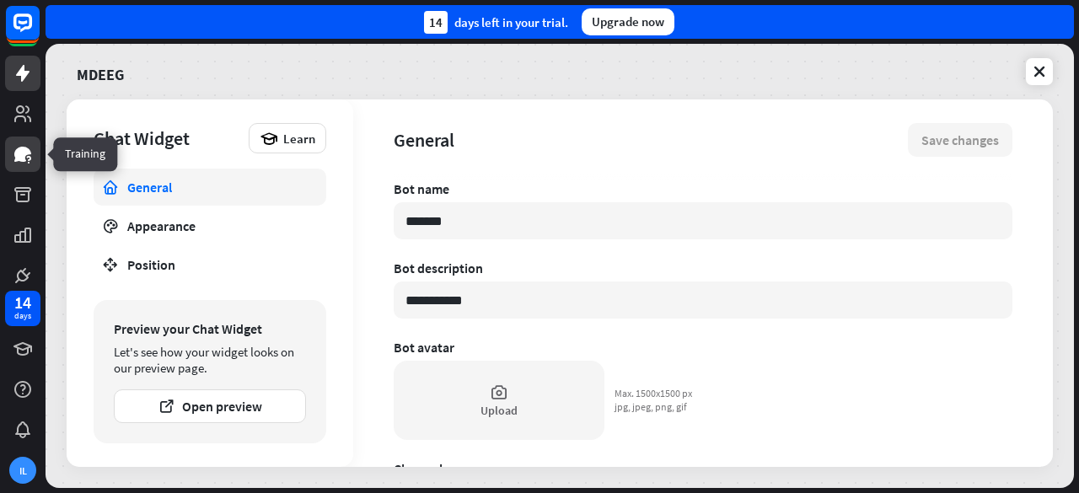
click at [20, 145] on icon at bounding box center [23, 154] width 20 height 20
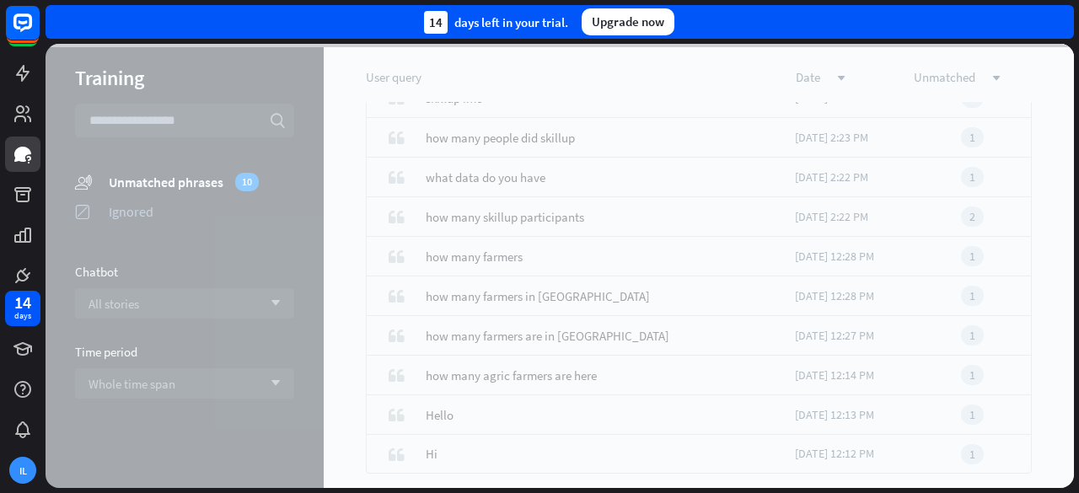
scroll to position [116, 0]
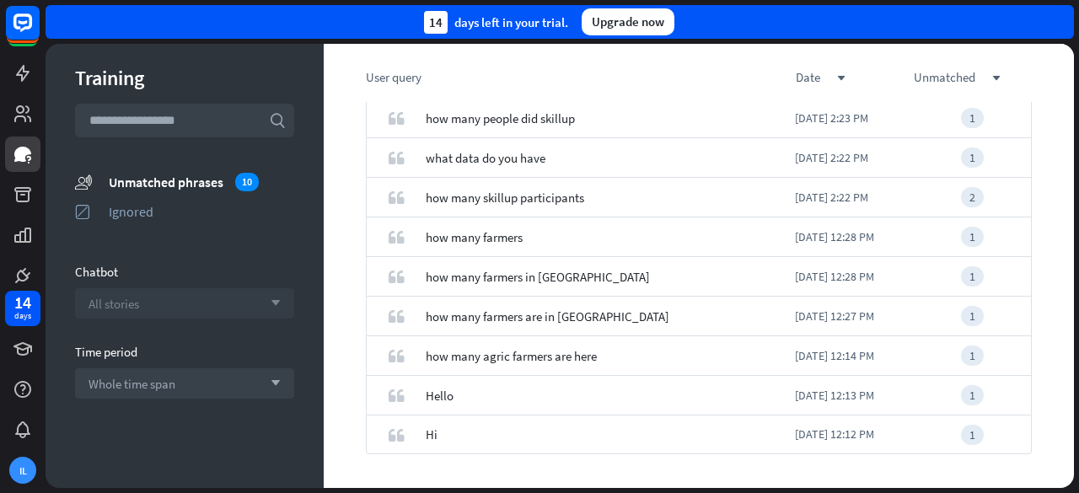
click at [268, 308] on div "All stories arrow_down" at bounding box center [184, 303] width 219 height 30
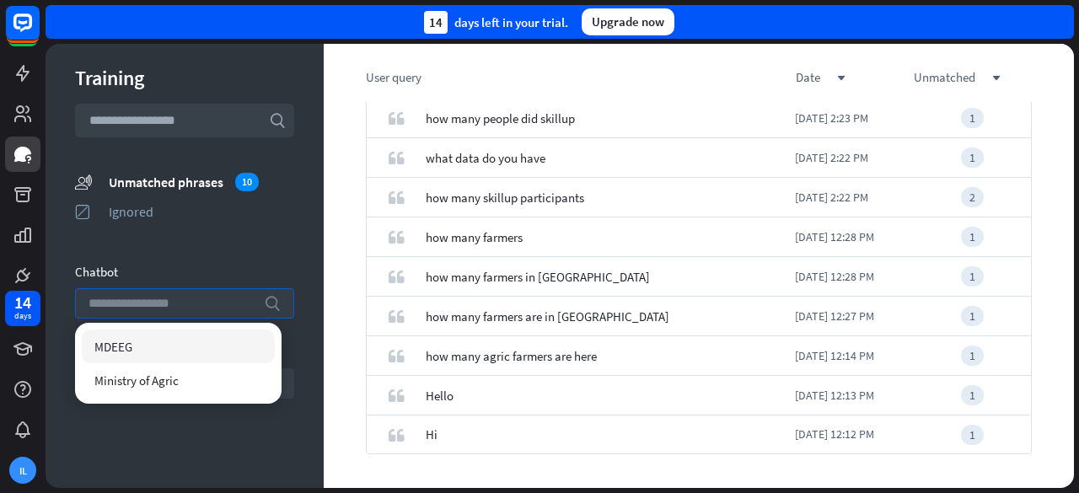
click at [268, 308] on div "search" at bounding box center [184, 303] width 219 height 30
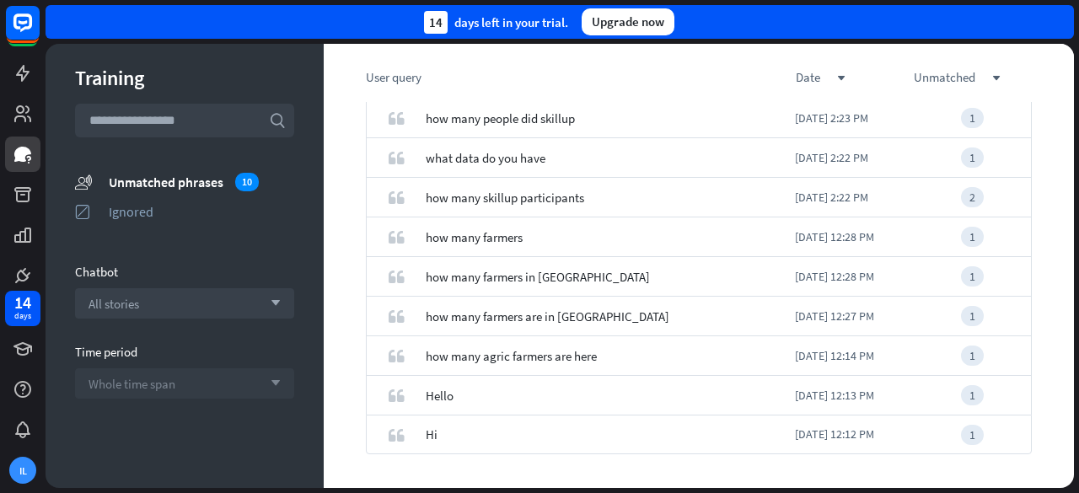
click at [244, 389] on div "Whole time span arrow_down" at bounding box center [184, 383] width 219 height 30
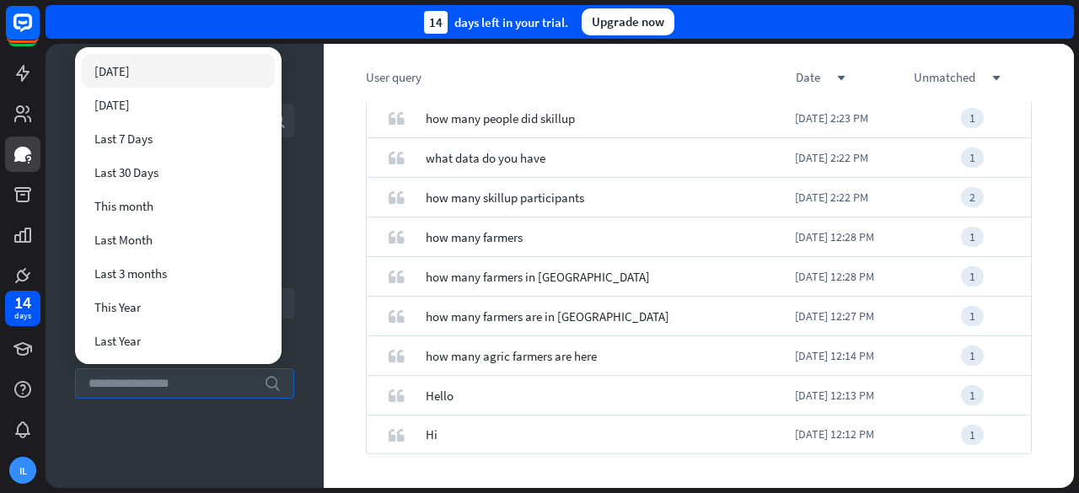
click at [244, 389] on div "search" at bounding box center [184, 383] width 219 height 30
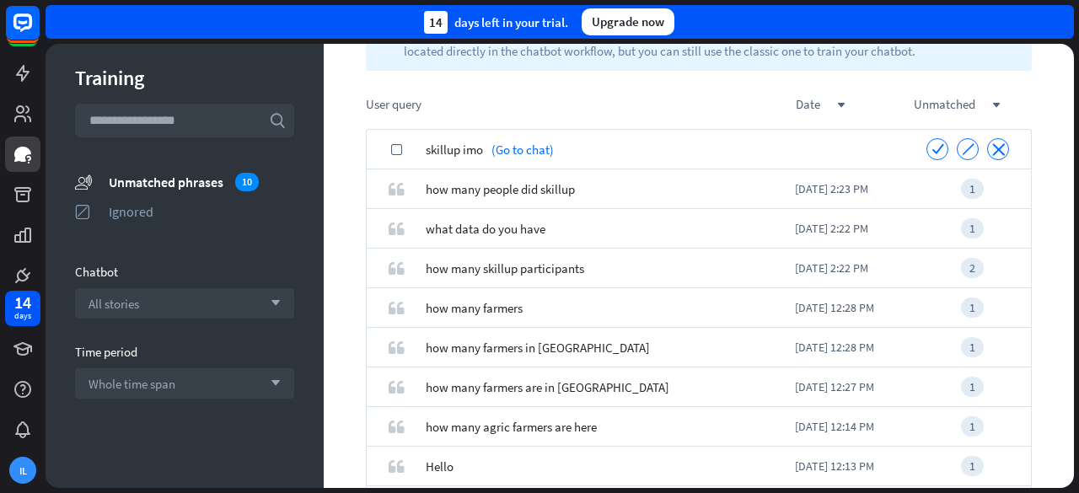
scroll to position [49, 0]
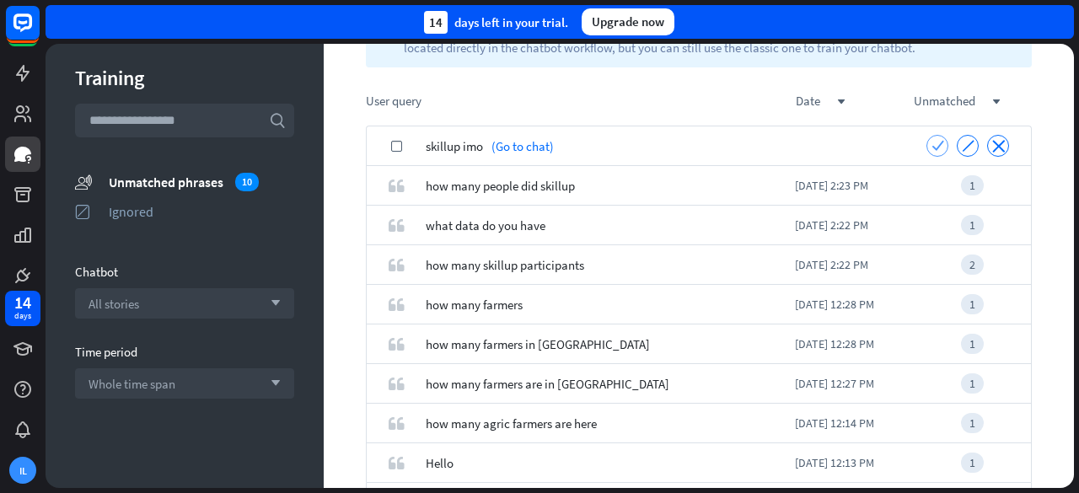
click at [931, 142] on icon "check" at bounding box center [937, 145] width 13 height 13
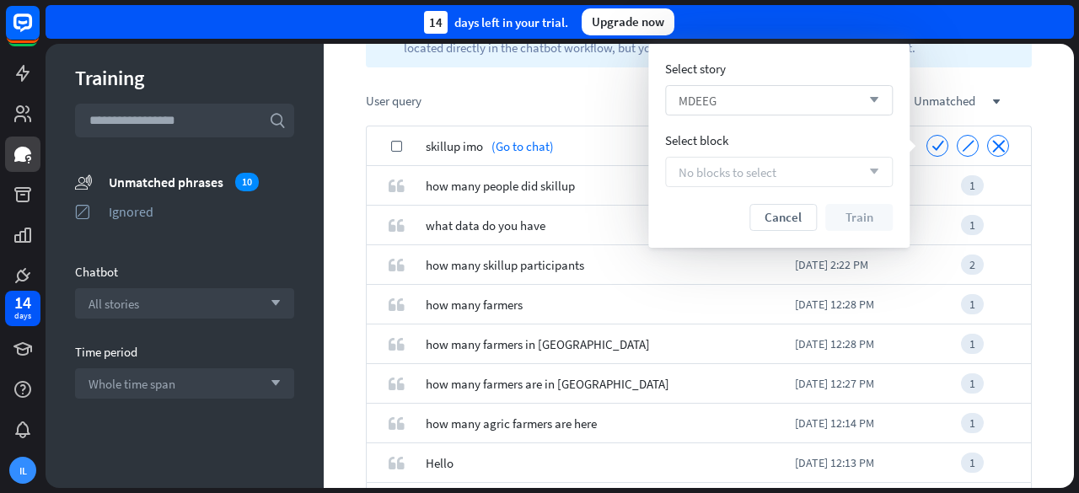
click at [775, 103] on div "MDEEG arrow_down" at bounding box center [779, 100] width 228 height 30
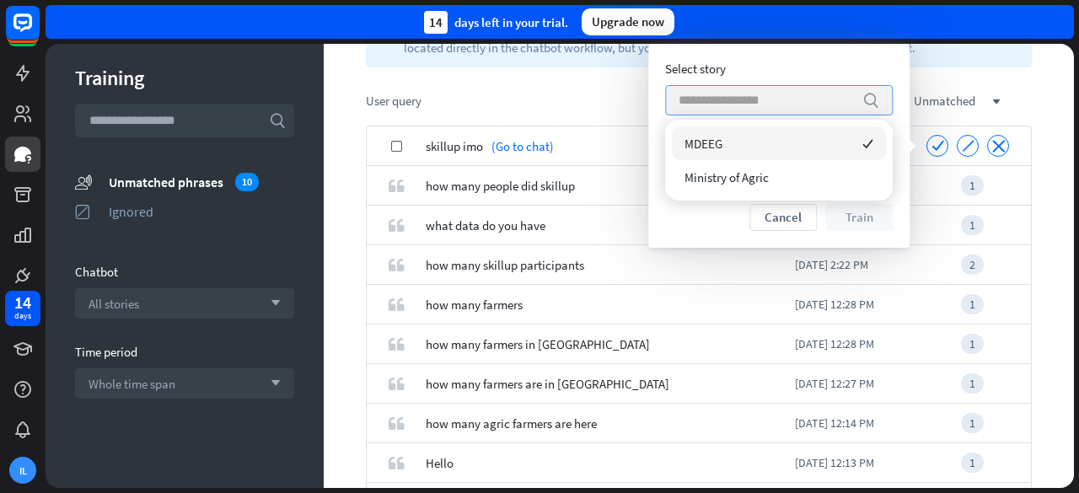
click at [775, 103] on input "search" at bounding box center [765, 100] width 175 height 29
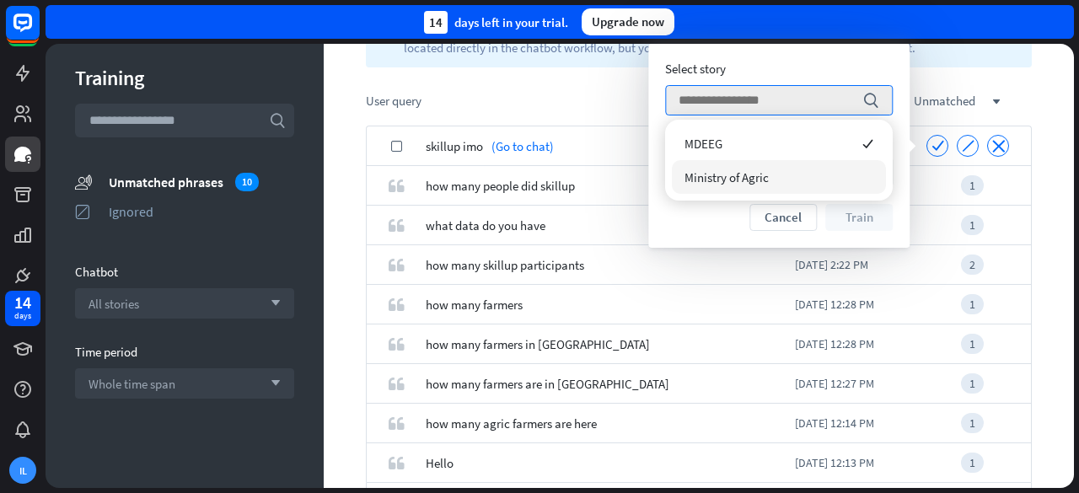
click at [714, 207] on div "Cancel Train" at bounding box center [779, 217] width 228 height 27
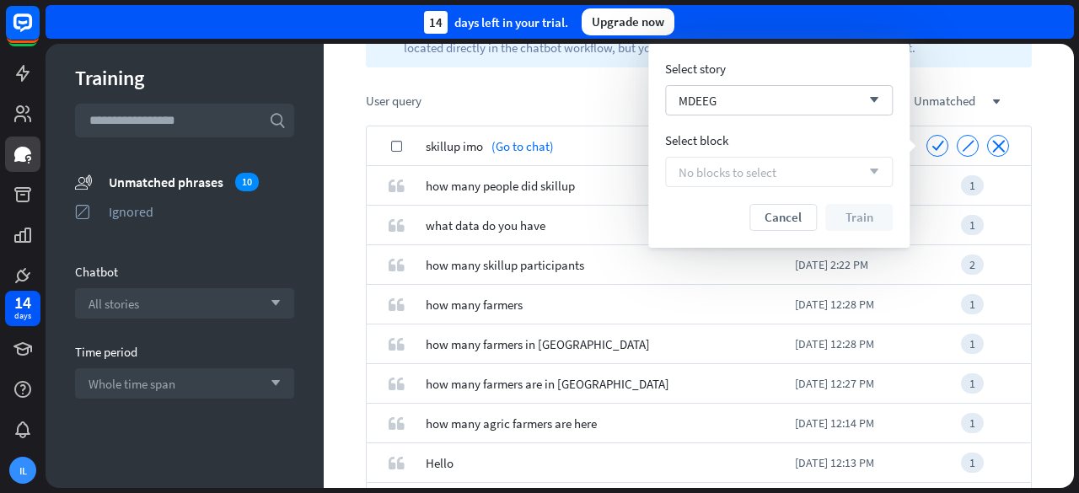
click at [771, 176] on span "No blocks to select" at bounding box center [727, 172] width 98 height 16
click at [778, 225] on button "Cancel" at bounding box center [782, 217] width 67 height 27
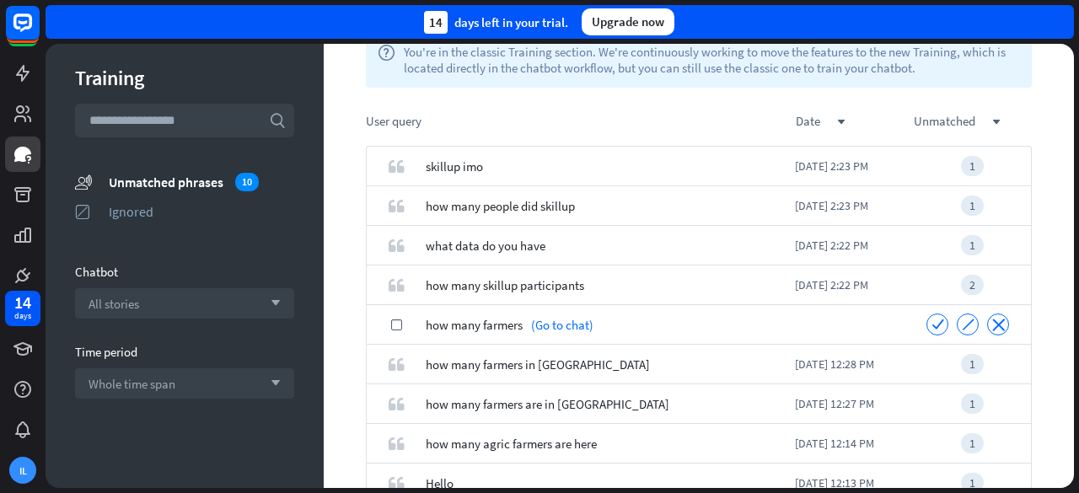
scroll to position [116, 0]
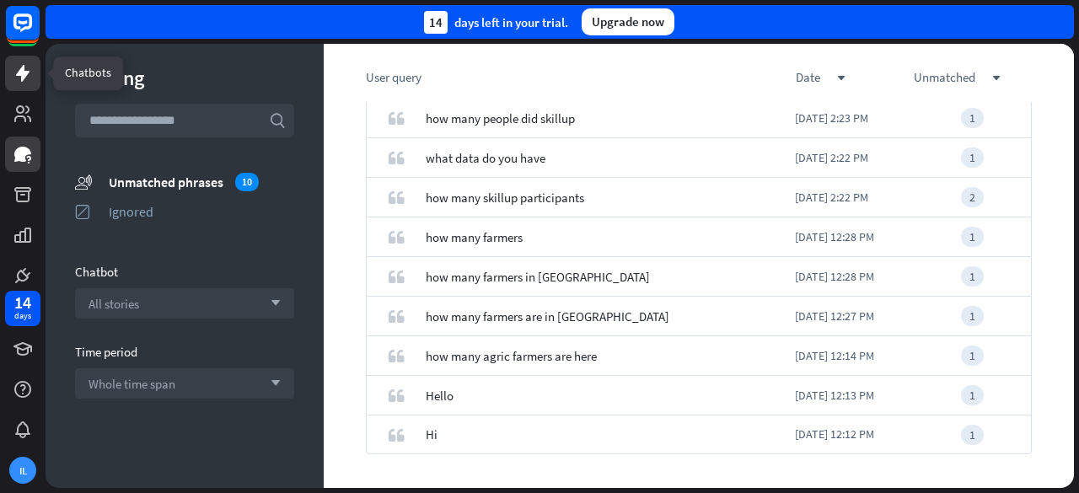
click at [21, 78] on icon at bounding box center [22, 73] width 13 height 17
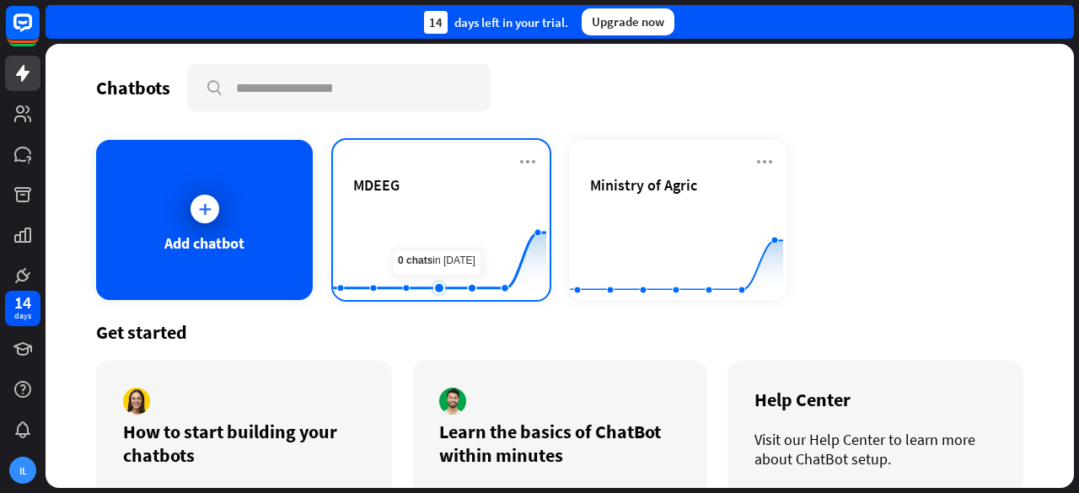
click at [443, 222] on rect at bounding box center [439, 258] width 213 height 105
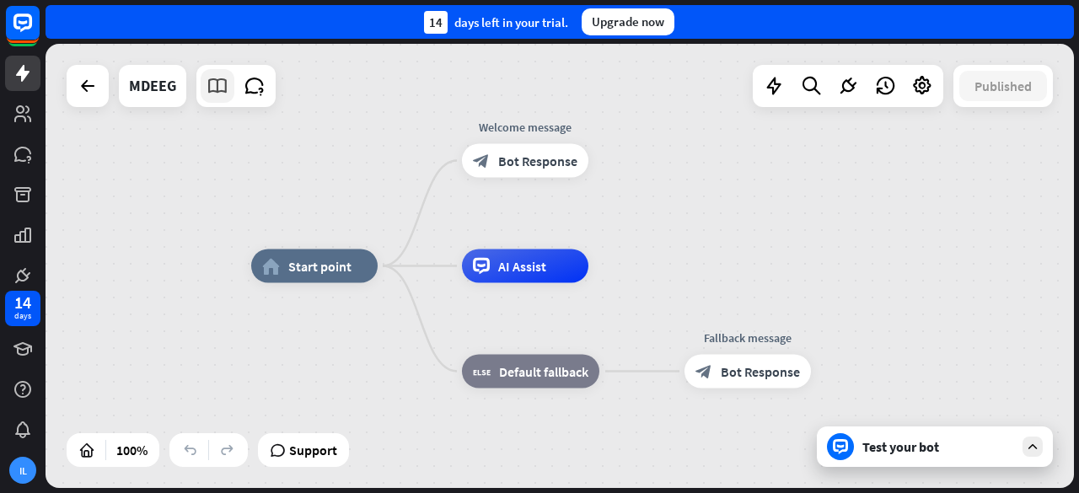
click at [207, 93] on icon at bounding box center [217, 86] width 22 height 22
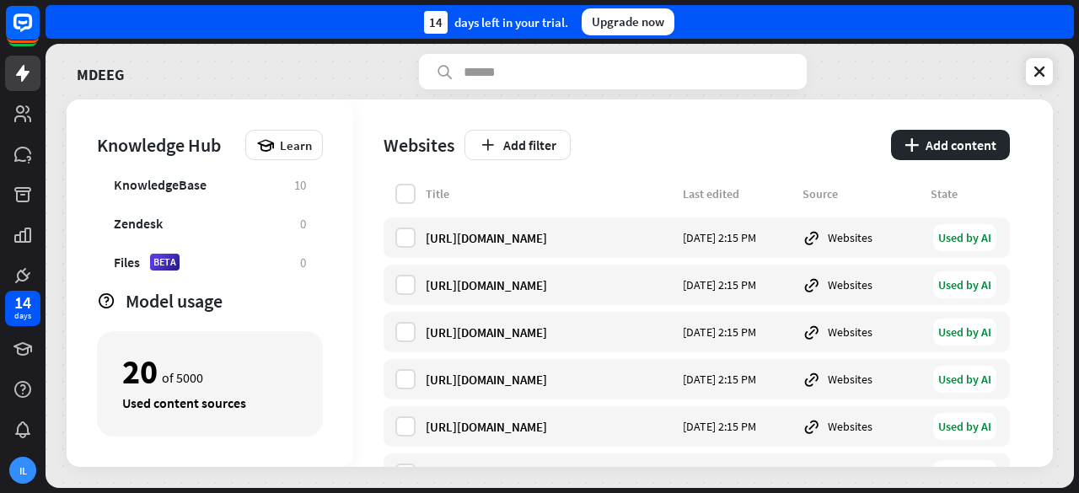
scroll to position [93, 0]
click at [414, 242] on label at bounding box center [405, 238] width 20 height 20
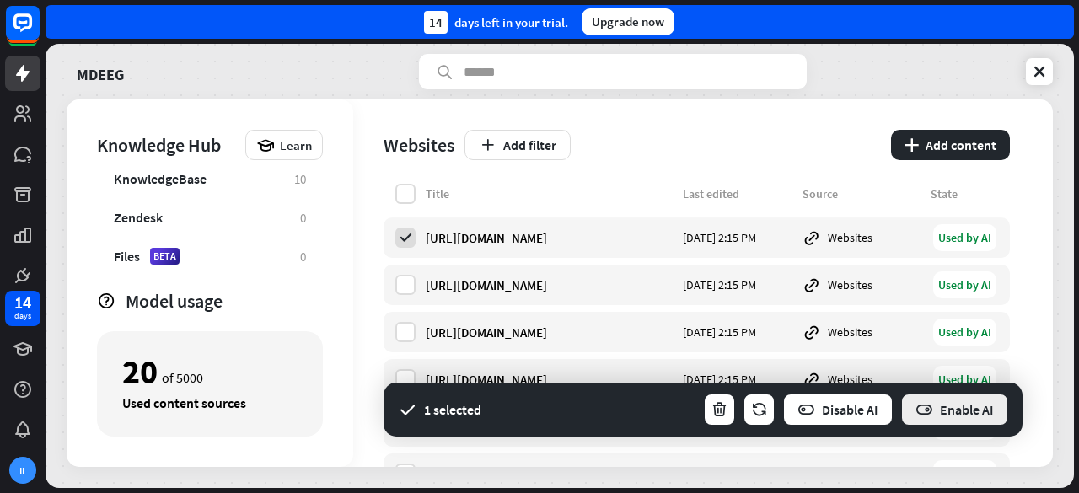
click at [920, 407] on icon "button" at bounding box center [924, 410] width 18 height 18
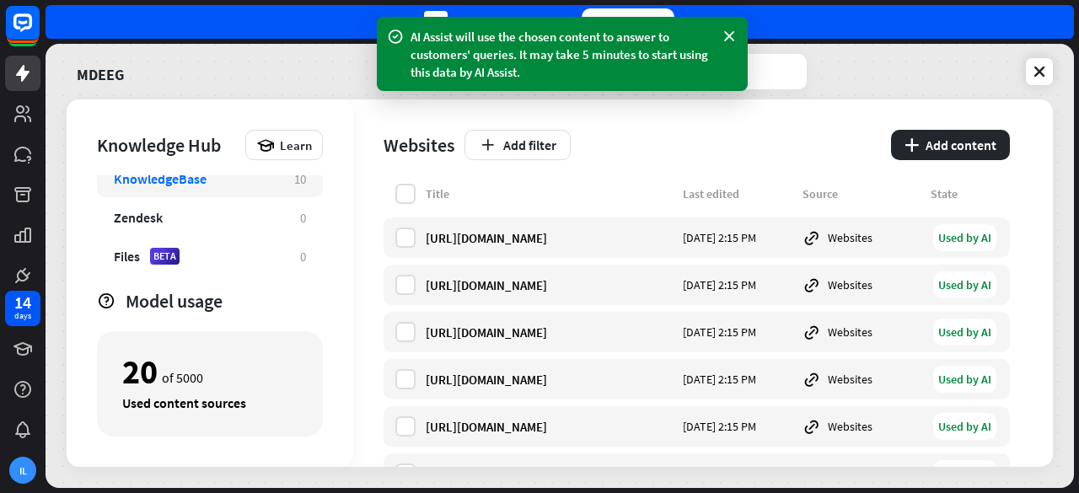
scroll to position [0, 0]
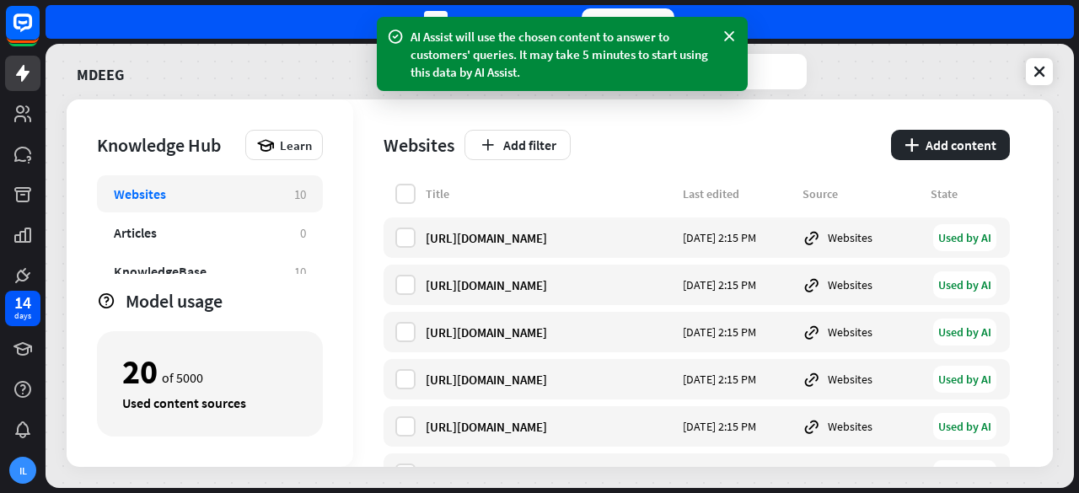
click at [229, 193] on div "Websites" at bounding box center [196, 193] width 164 height 17
click at [400, 196] on label at bounding box center [405, 194] width 20 height 20
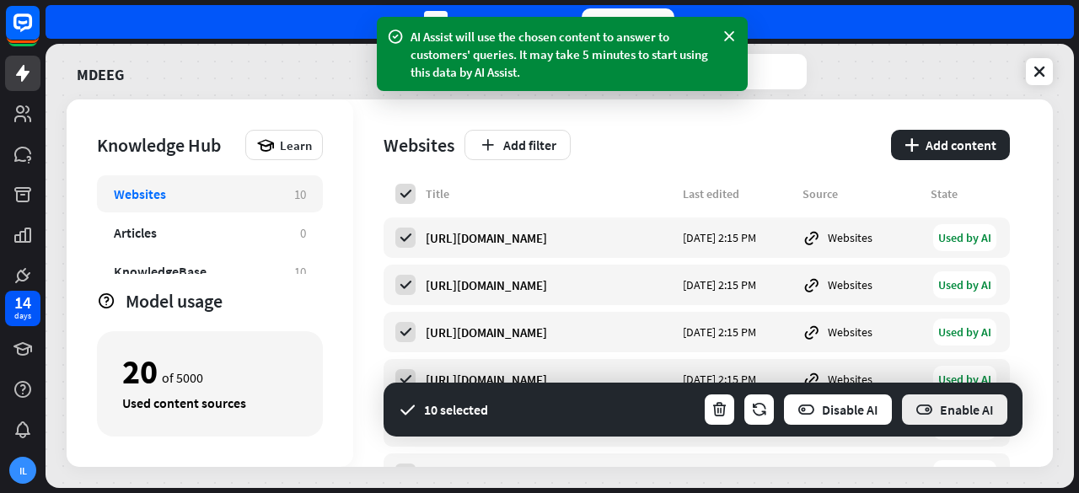
click at [957, 416] on button "Enable AI" at bounding box center [954, 410] width 109 height 34
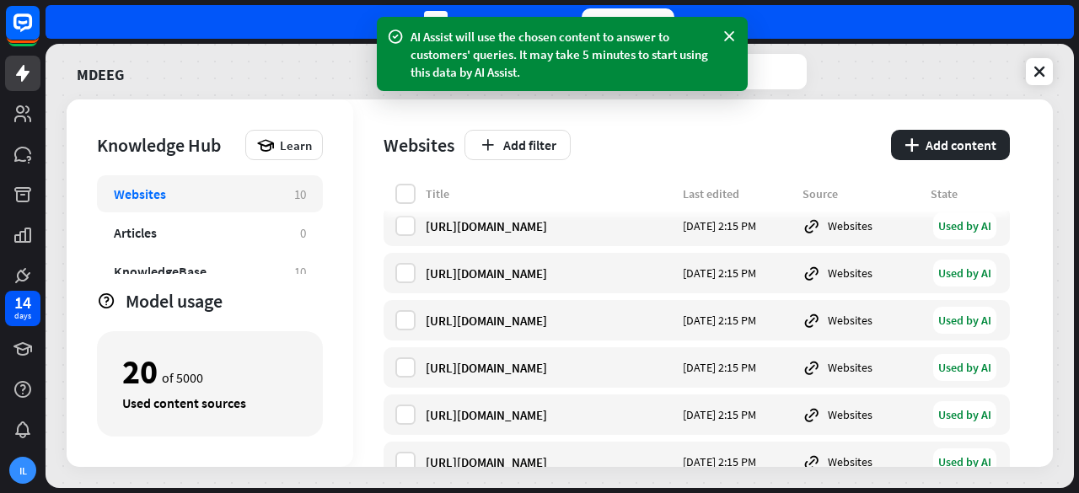
scroll to position [217, 0]
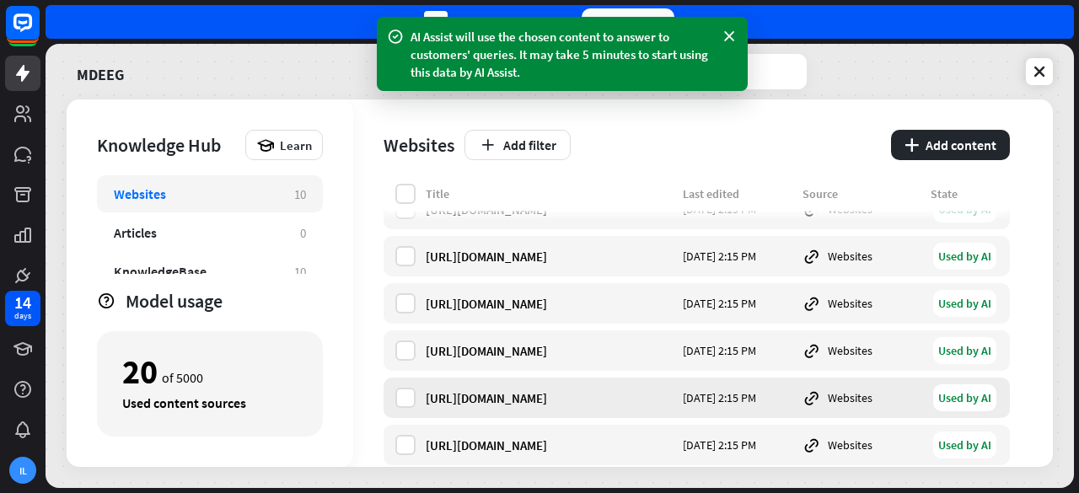
click at [532, 394] on div "[URL][DOMAIN_NAME]" at bounding box center [549, 398] width 247 height 16
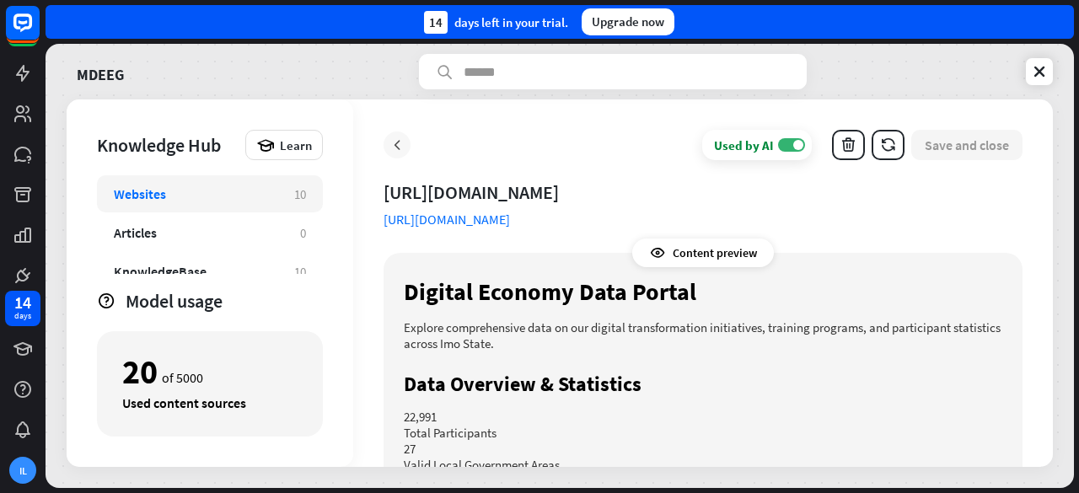
click at [390, 141] on icon at bounding box center [397, 145] width 17 height 17
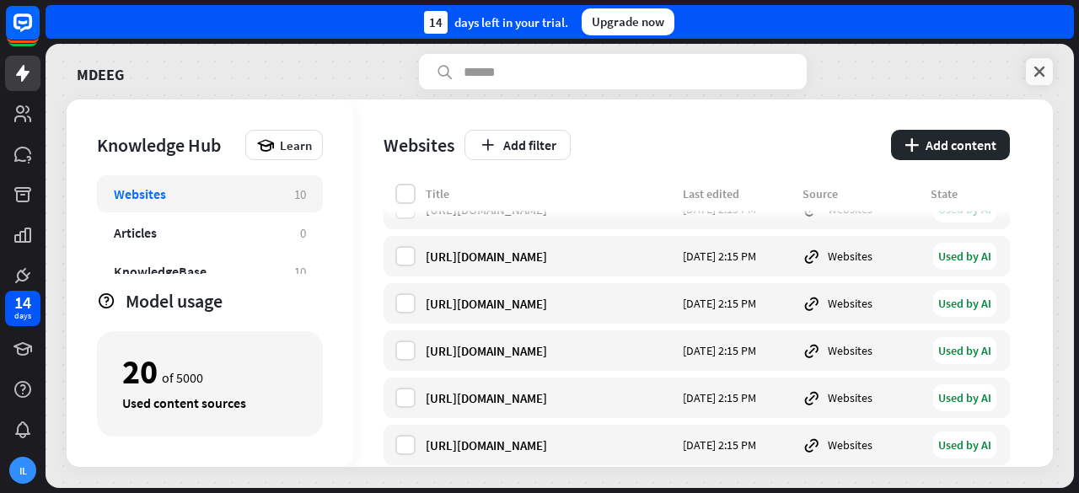
click at [1042, 68] on icon at bounding box center [1039, 71] width 17 height 17
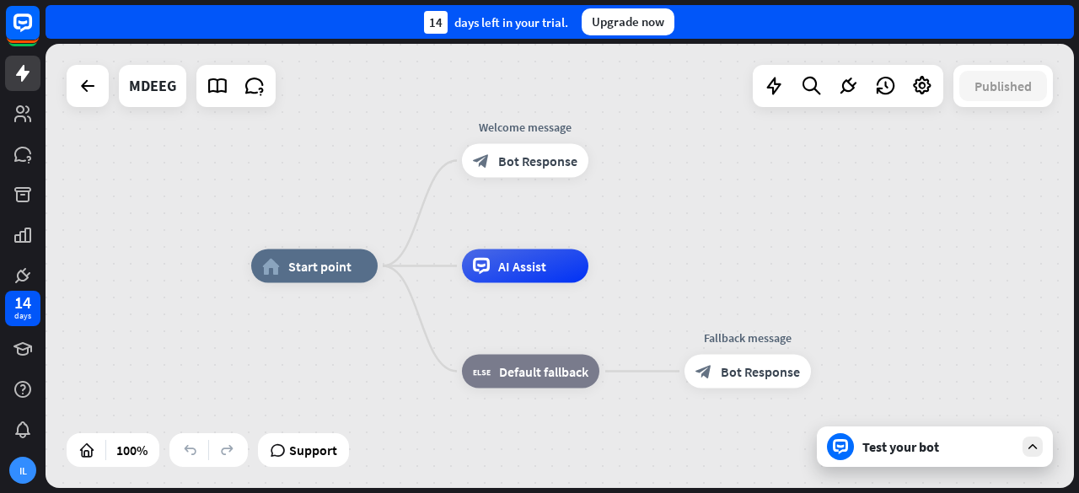
click at [872, 453] on div "Test your bot" at bounding box center [938, 446] width 152 height 17
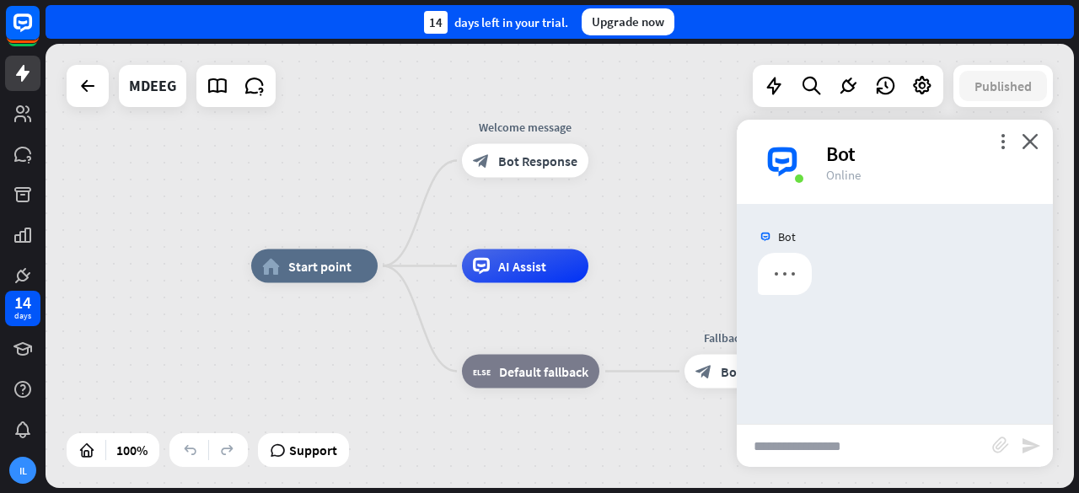
click at [872, 448] on input "text" at bounding box center [864, 446] width 255 height 42
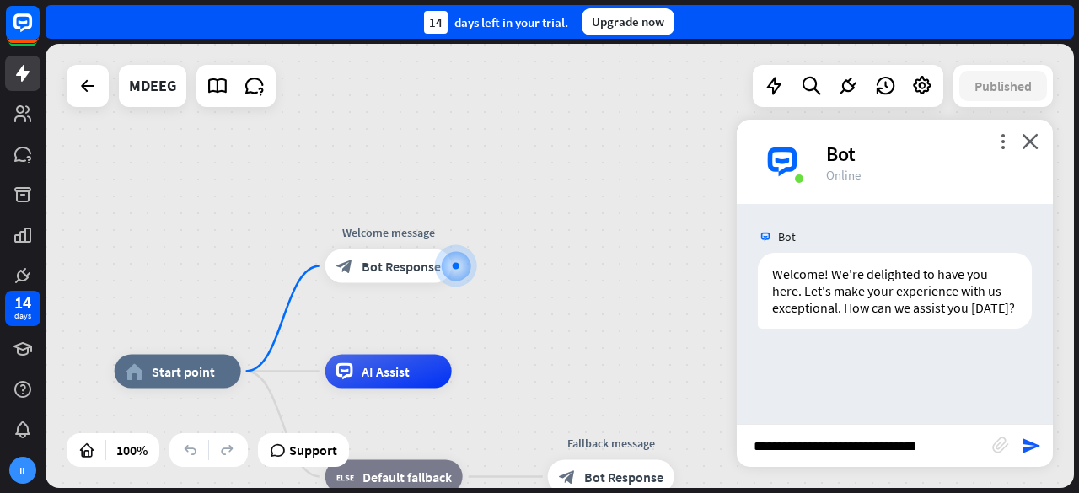
type input "**********"
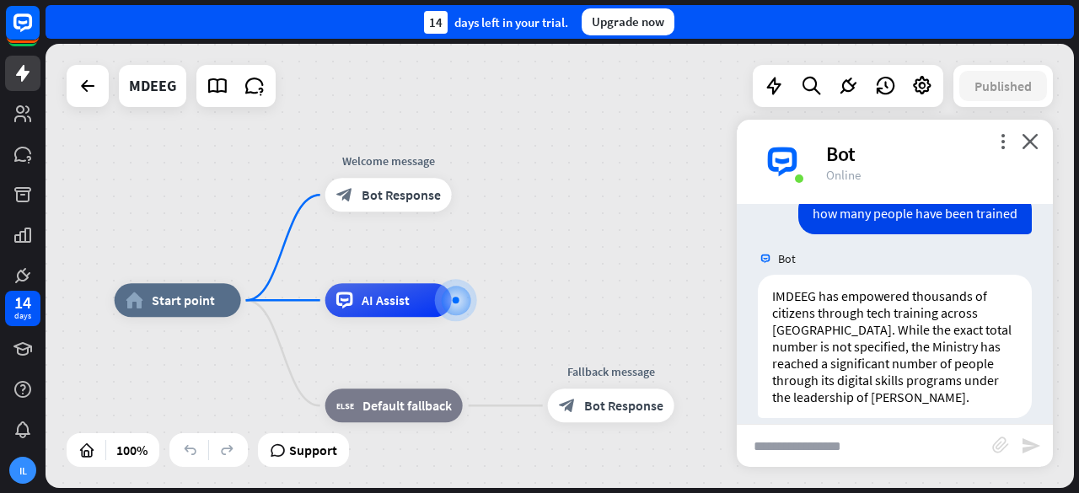
scroll to position [212, 0]
